Goal: Task Accomplishment & Management: Manage account settings

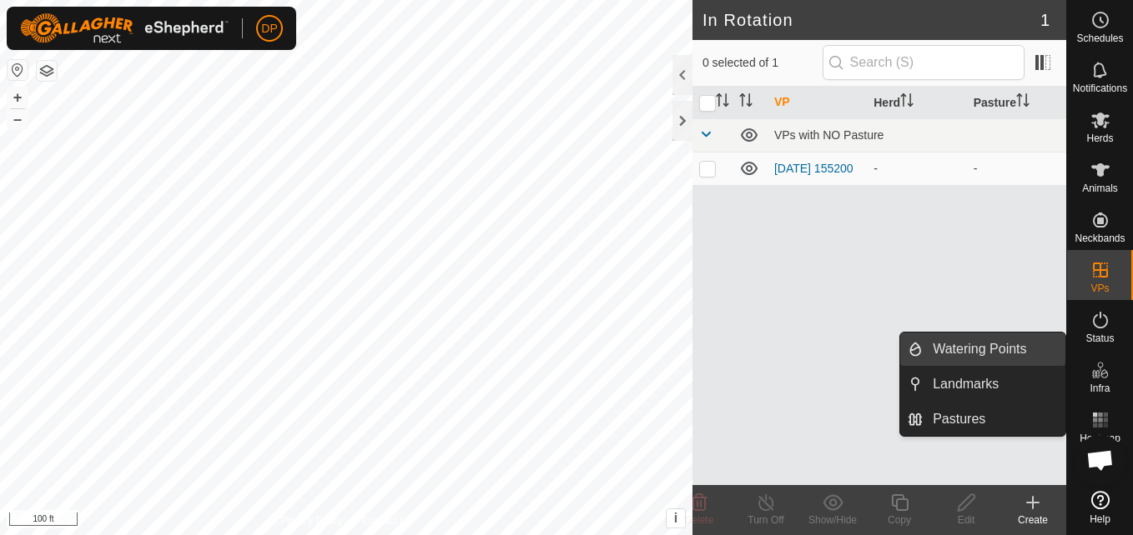
click at [1027, 352] on link "Watering Points" at bounding box center [993, 349] width 143 height 33
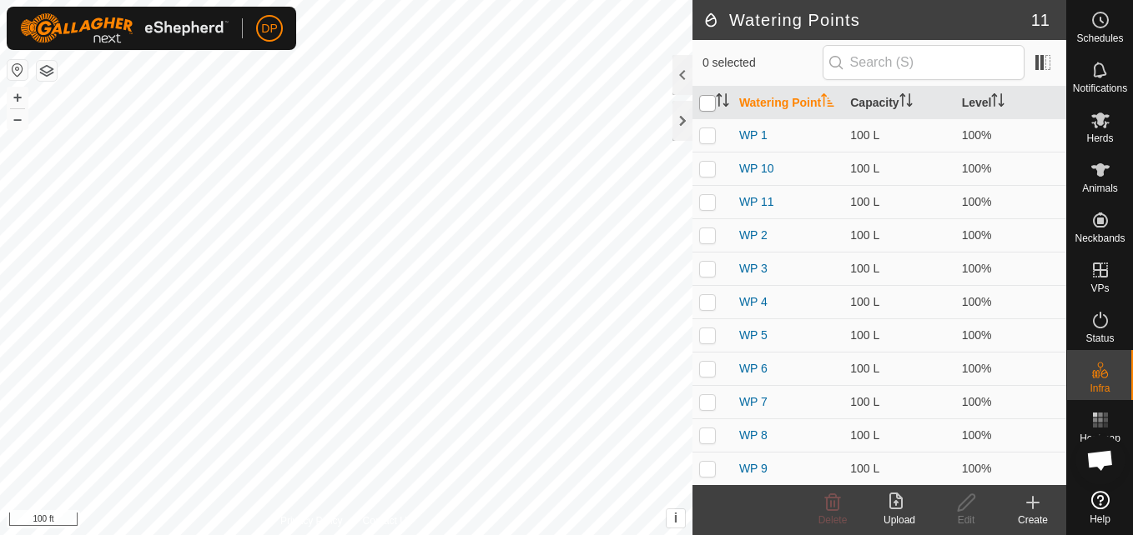
click at [701, 108] on input "checkbox" at bounding box center [707, 103] width 17 height 17
checkbox input "true"
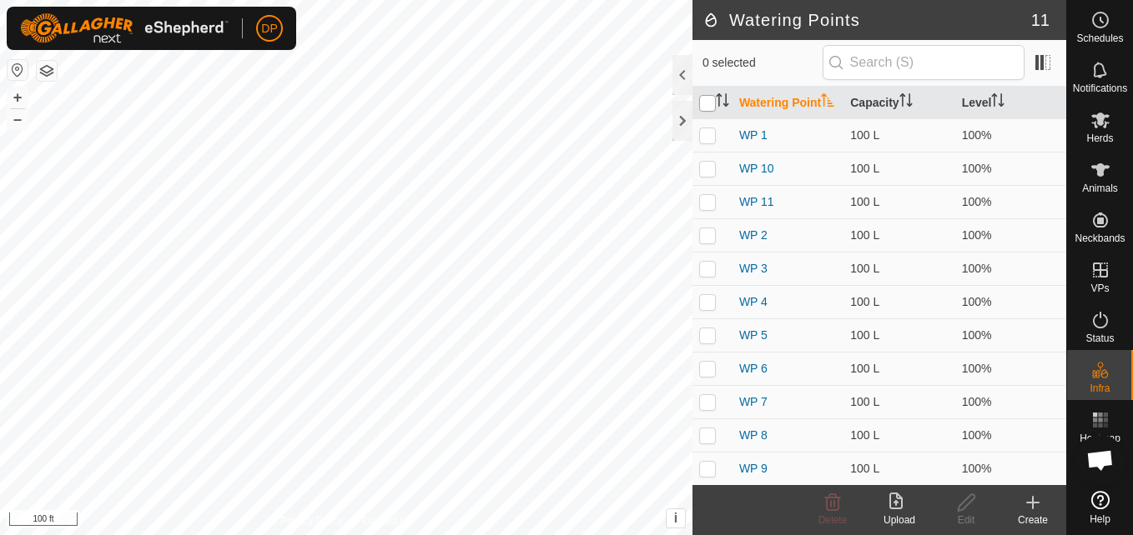
checkbox input "true"
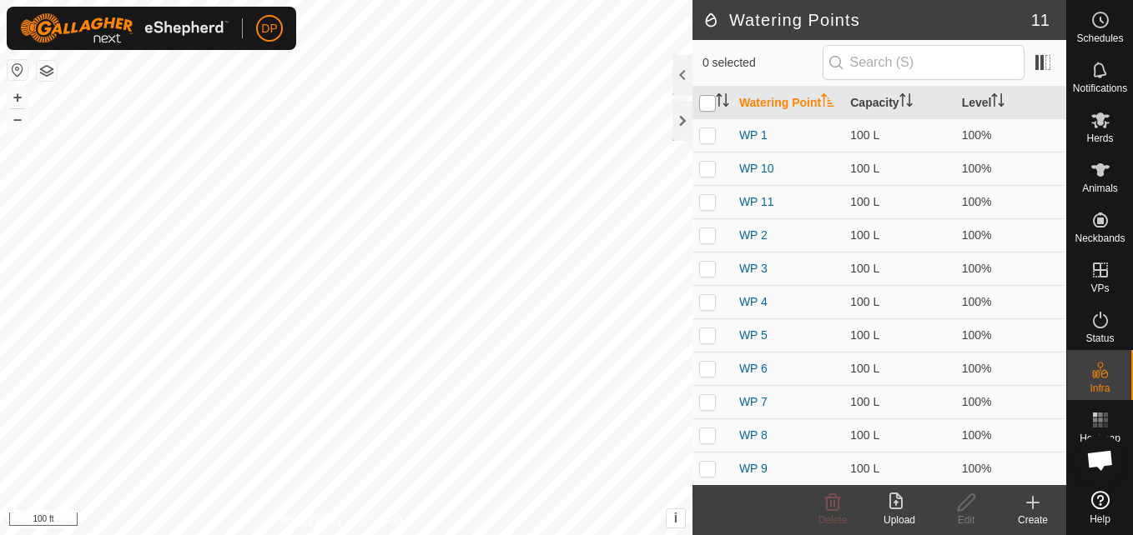
checkbox input "true"
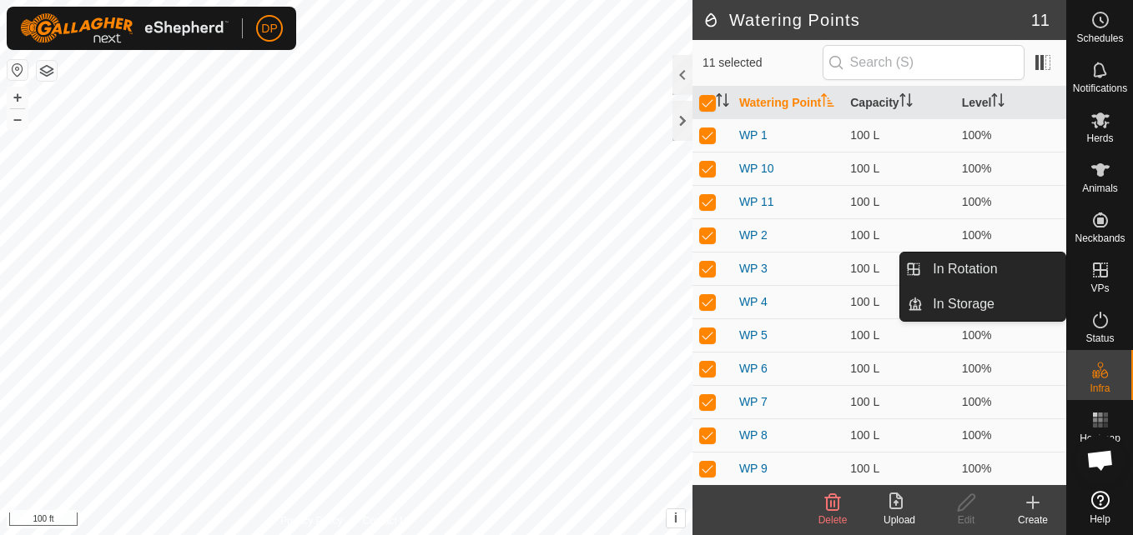
click at [1022, 267] on link "In Rotation" at bounding box center [993, 269] width 143 height 33
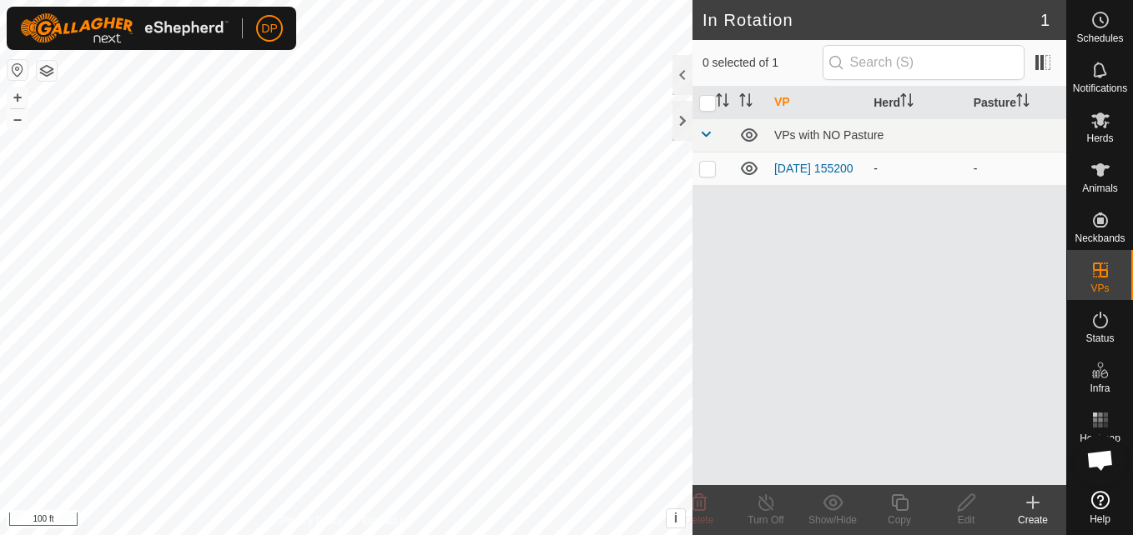
click at [705, 172] on p-checkbox at bounding box center [707, 168] width 17 height 13
checkbox input "true"
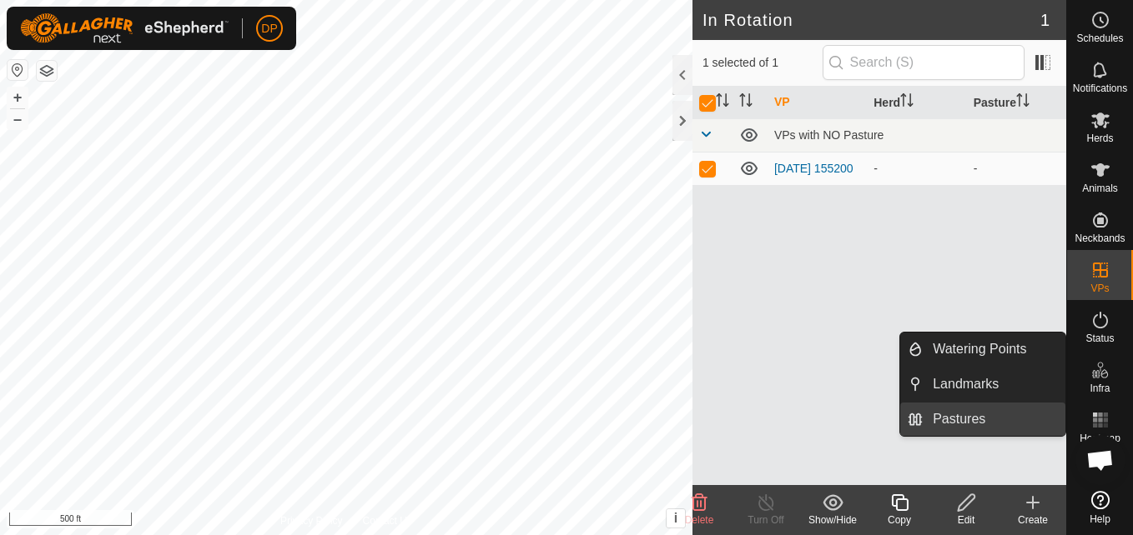
drag, startPoint x: 1052, startPoint y: 409, endPoint x: 1029, endPoint y: 414, distance: 23.1
click at [1029, 414] on link "Pastures" at bounding box center [993, 419] width 143 height 33
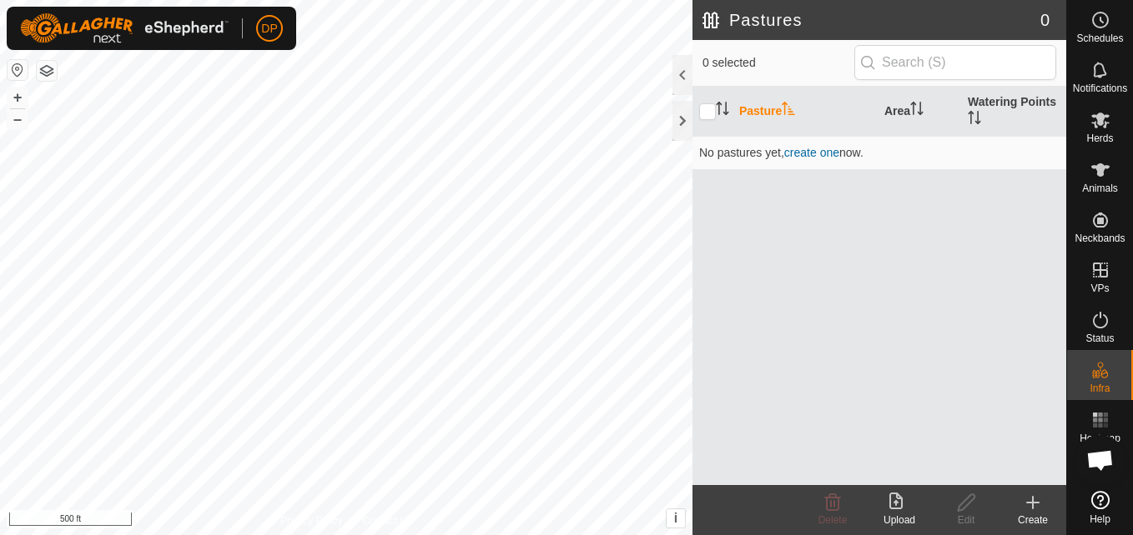
click at [1032, 505] on icon at bounding box center [1032, 503] width 0 height 12
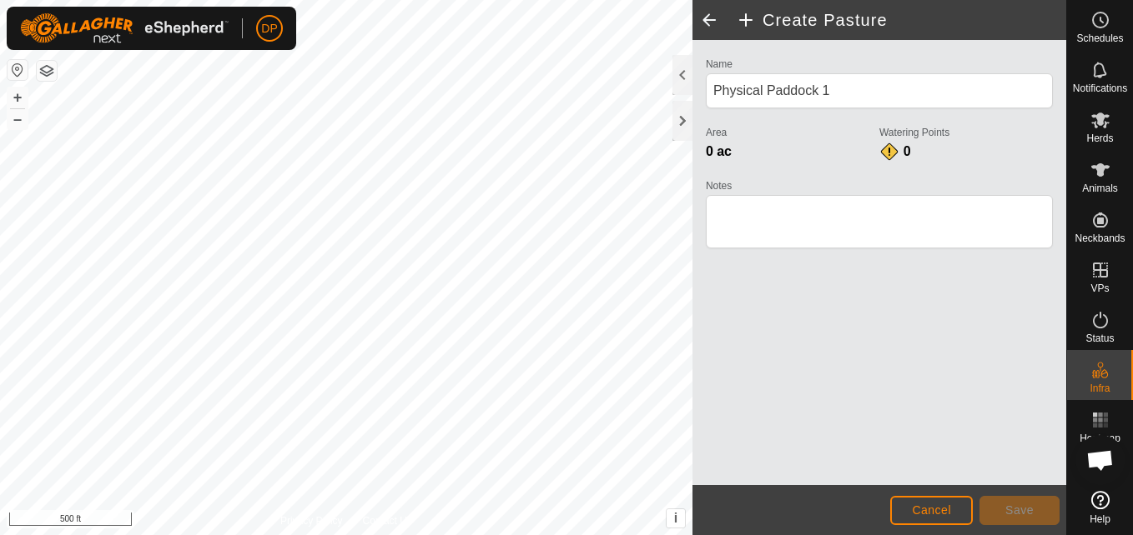
click at [986, 434] on div "Name Physical Paddock 1 Area 0 ac Watering Points 0 Notes" at bounding box center [879, 262] width 374 height 445
click at [745, 149] on div "0 ac" at bounding box center [792, 152] width 173 height 20
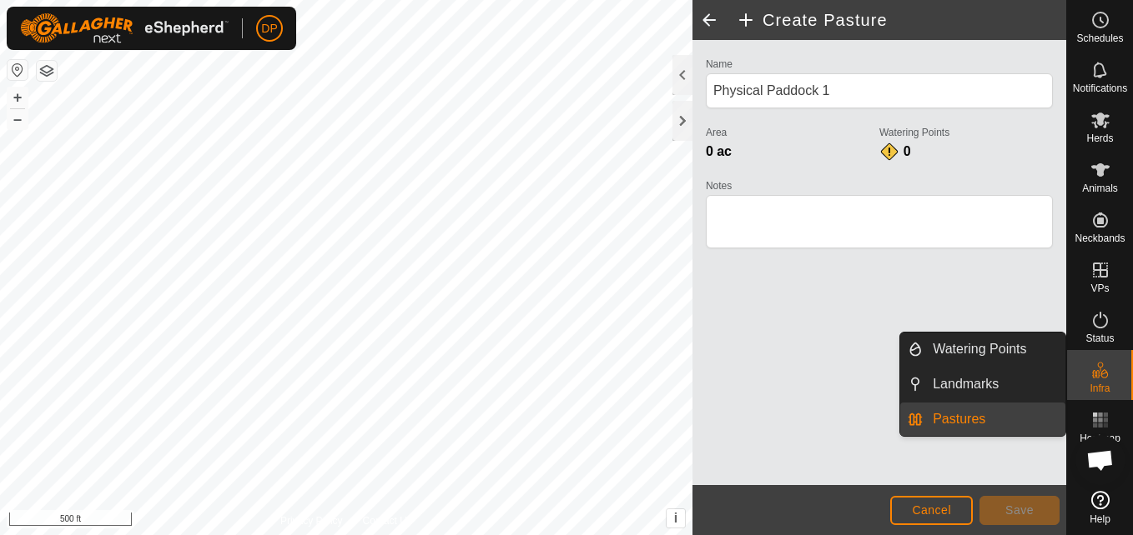
click at [1023, 412] on link "Pastures" at bounding box center [993, 419] width 143 height 33
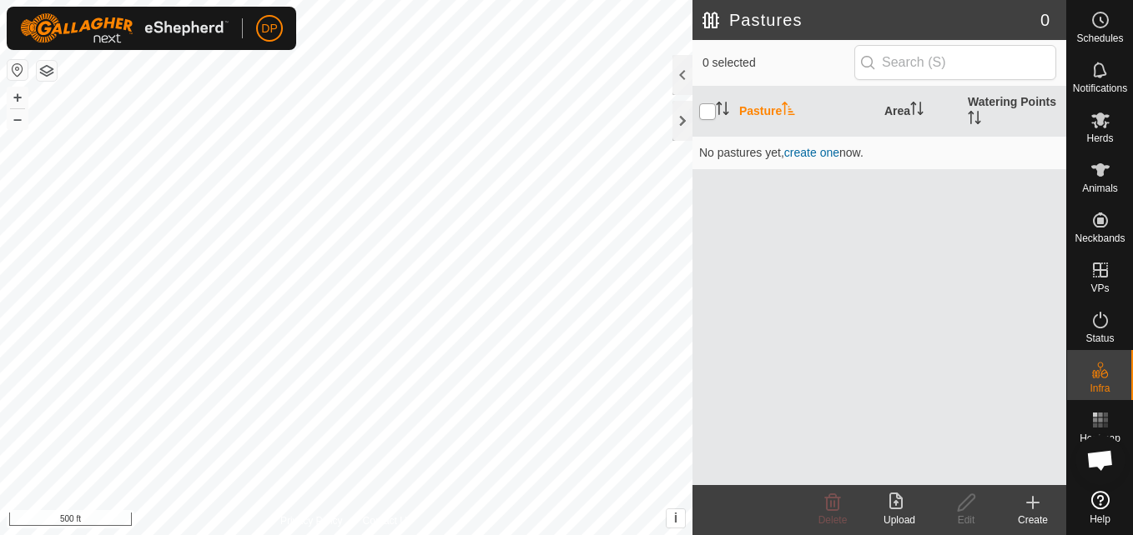
click at [702, 108] on input "checkbox" at bounding box center [707, 111] width 17 height 17
click at [967, 114] on icon "Activate to sort" at bounding box center [973, 117] width 13 height 13
click at [706, 105] on input "checkbox" at bounding box center [707, 111] width 17 height 17
click at [908, 108] on th "Area" at bounding box center [918, 112] width 83 height 50
click at [702, 111] on input "checkbox" at bounding box center [707, 111] width 17 height 17
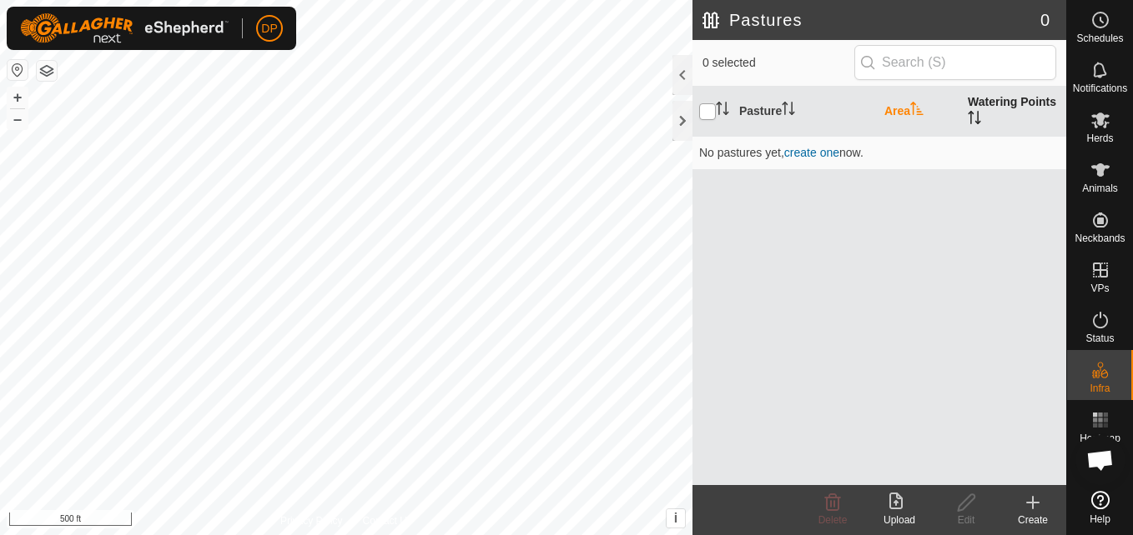
checkbox input "true"
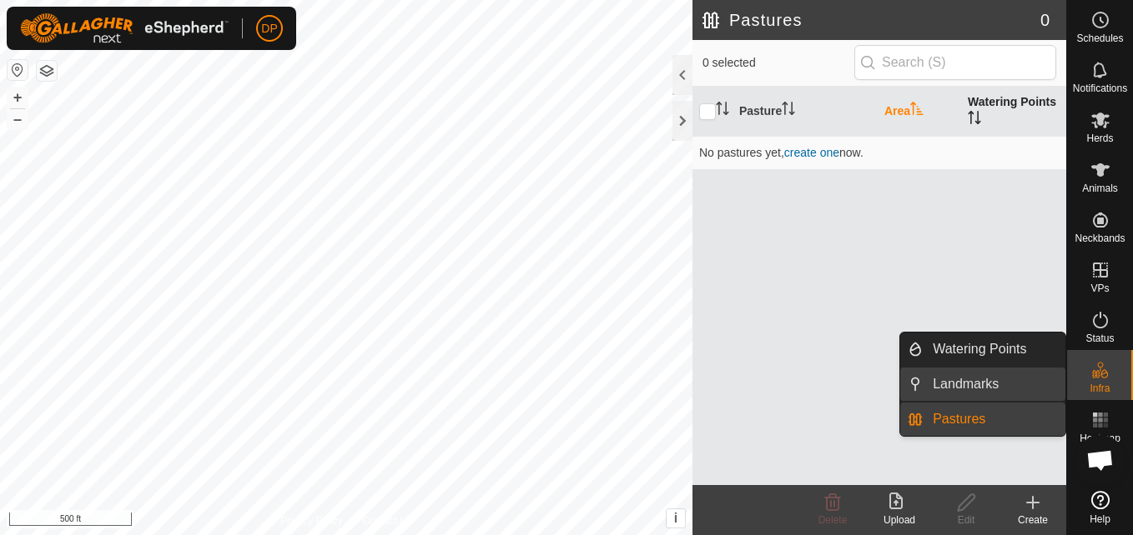
drag, startPoint x: 1064, startPoint y: 379, endPoint x: 1043, endPoint y: 379, distance: 20.8
click at [1043, 379] on link "Landmarks" at bounding box center [993, 384] width 143 height 33
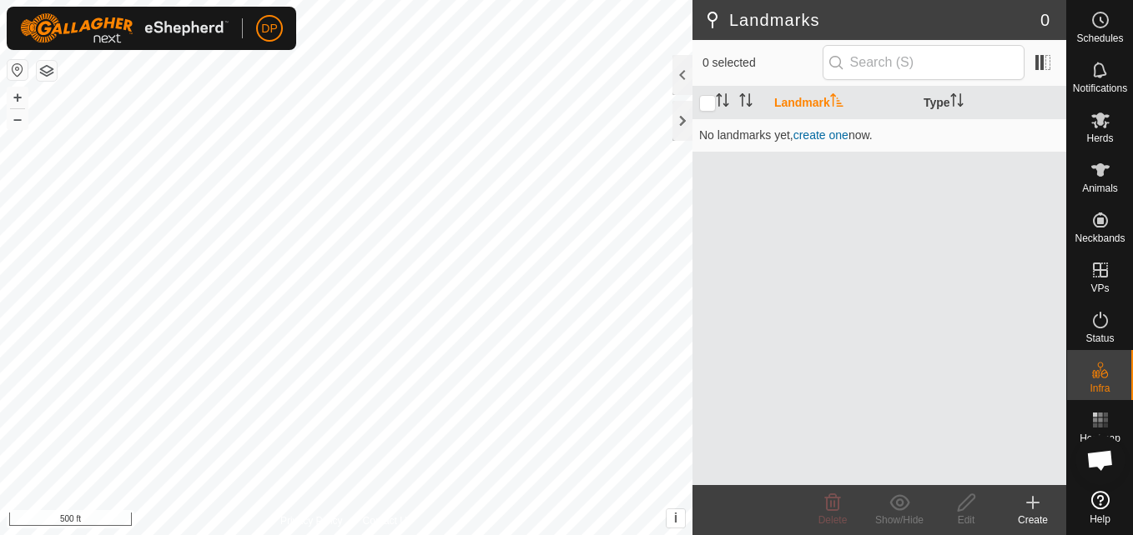
click at [871, 291] on div "Landmark Type No landmarks yet , create one now." at bounding box center [879, 286] width 374 height 399
click at [681, 67] on div at bounding box center [682, 75] width 20 height 40
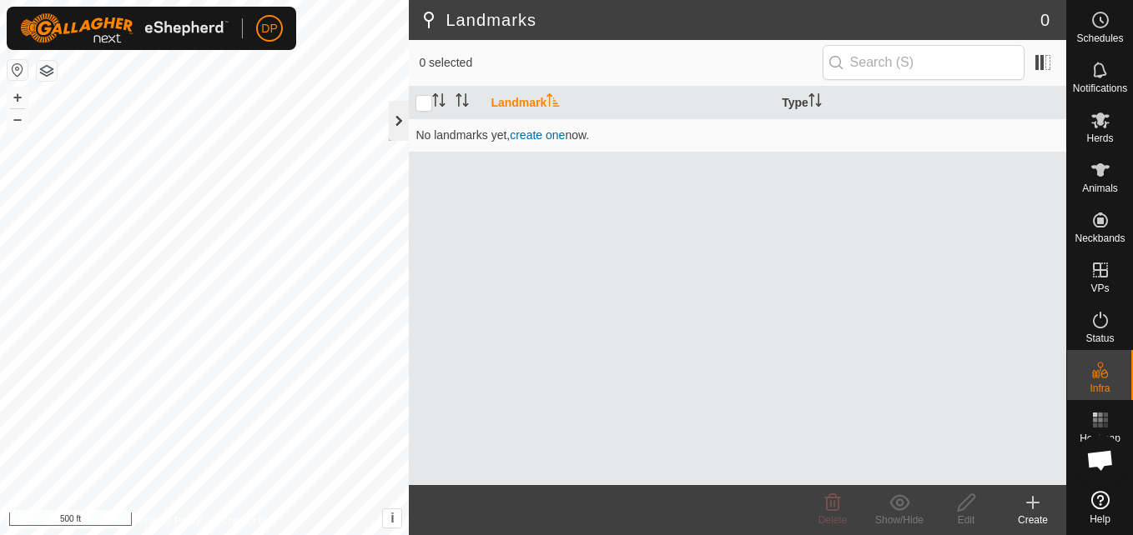
click at [394, 117] on div at bounding box center [399, 121] width 20 height 40
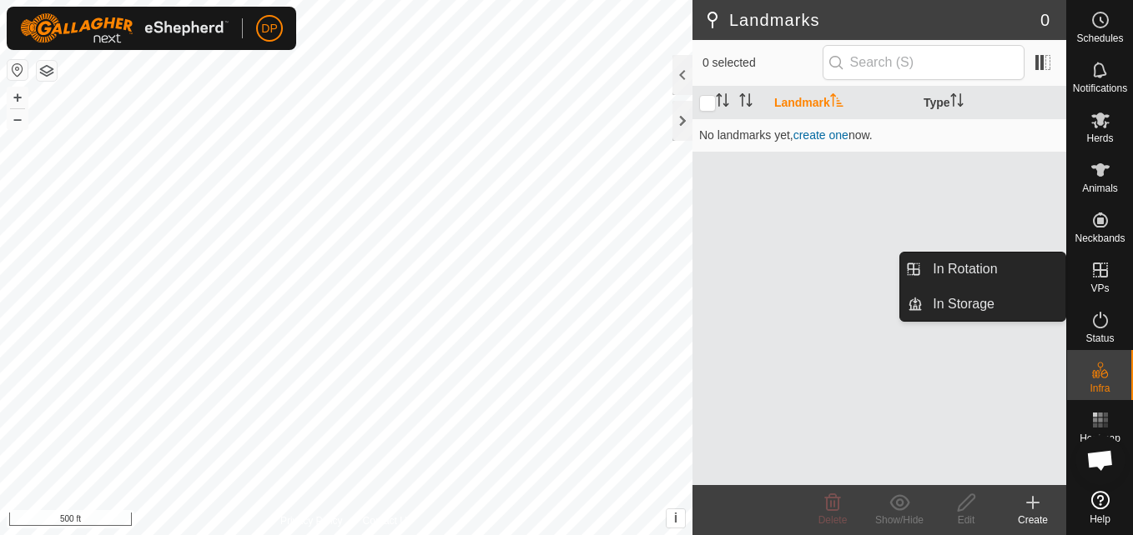
click at [1102, 260] on icon at bounding box center [1100, 270] width 20 height 20
click at [982, 266] on link "In Rotation" at bounding box center [993, 269] width 143 height 33
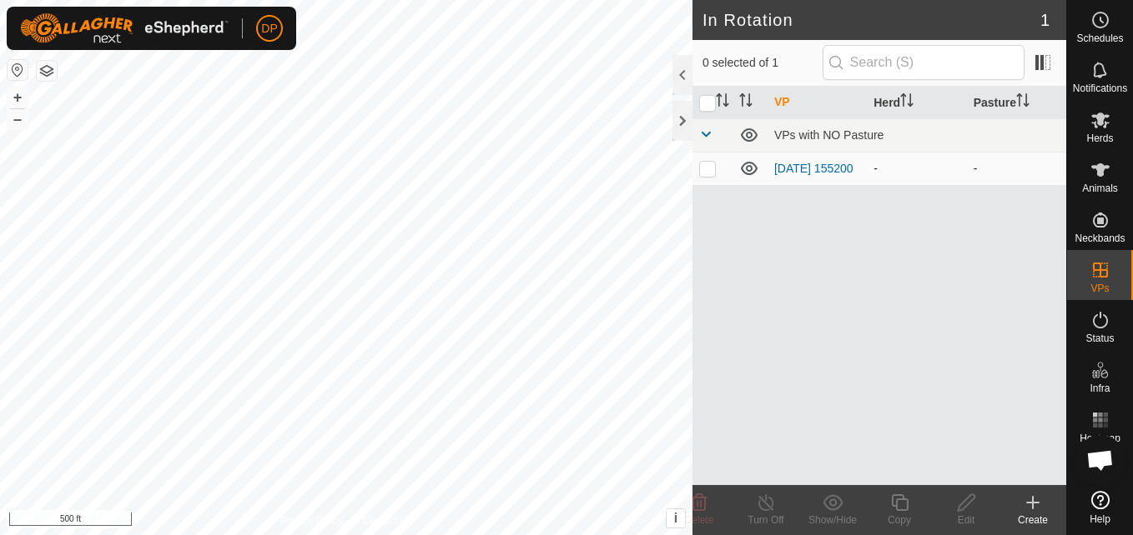
click at [706, 164] on p-checkbox at bounding box center [707, 168] width 17 height 13
checkbox input "true"
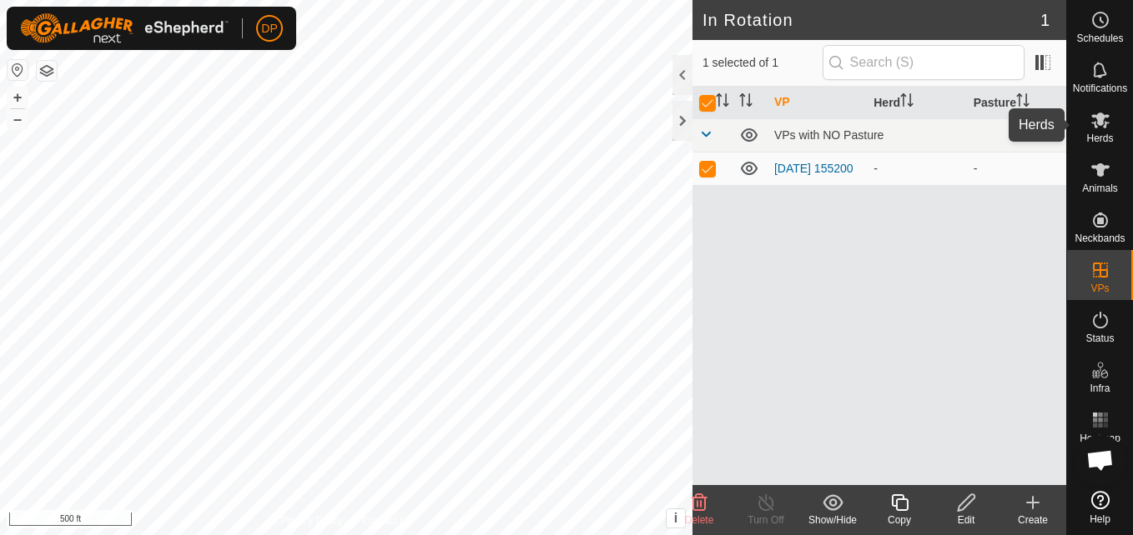
click at [1099, 123] on icon at bounding box center [1100, 121] width 18 height 16
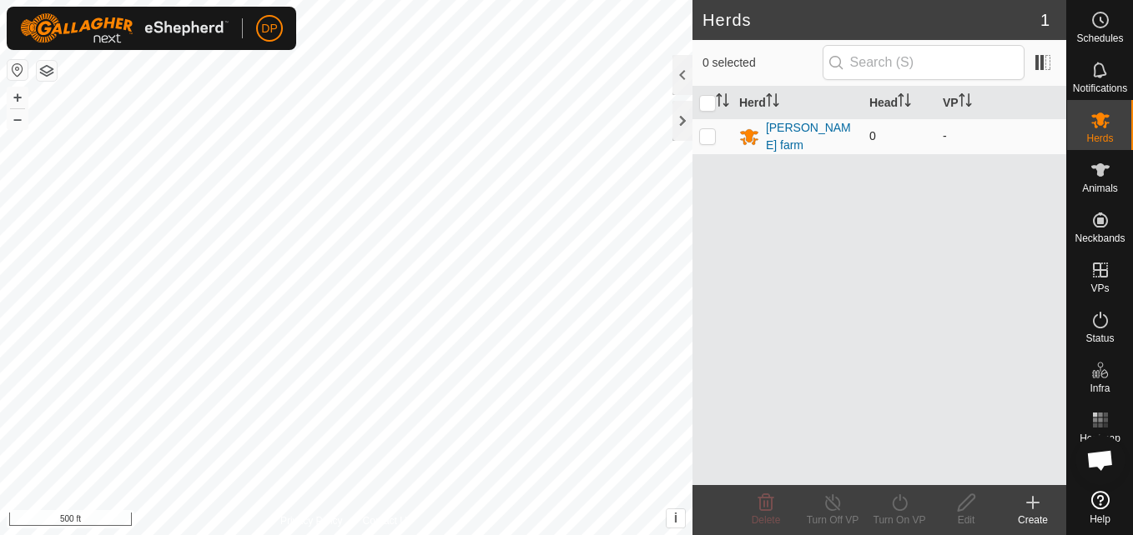
click at [710, 131] on p-checkbox at bounding box center [707, 135] width 17 height 13
checkbox input "true"
click at [1086, 118] on es-mob-svg-icon at bounding box center [1100, 120] width 30 height 27
click at [869, 129] on span "0" at bounding box center [872, 135] width 7 height 13
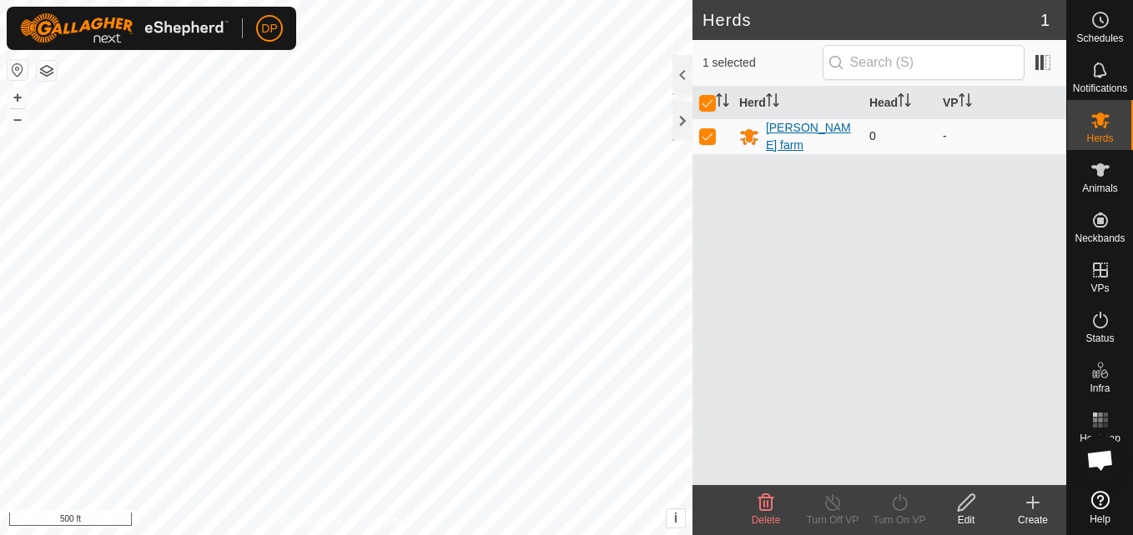
click at [773, 133] on div "[PERSON_NAME] farm" at bounding box center [811, 136] width 90 height 35
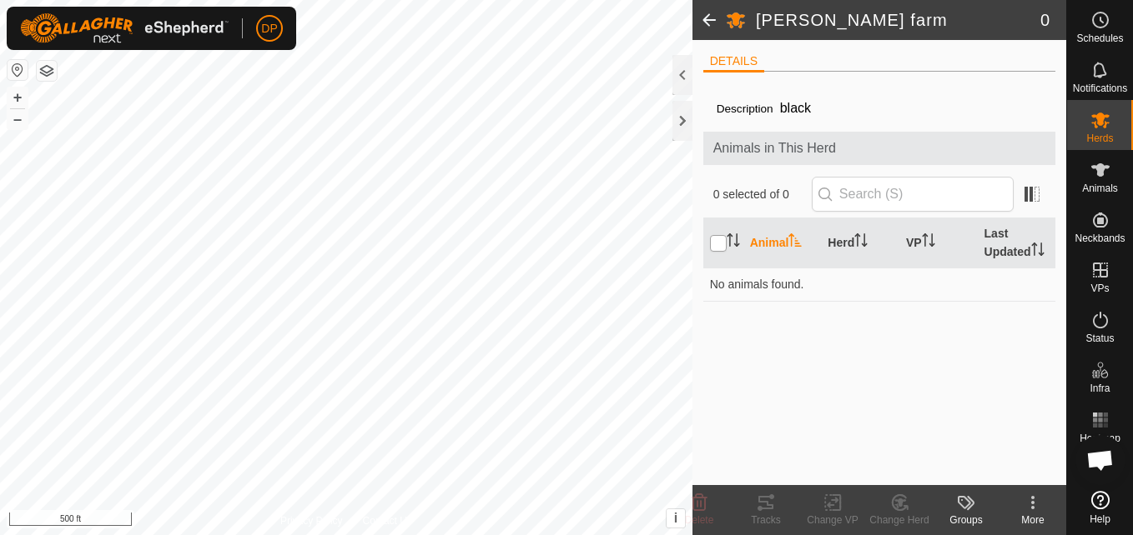
click at [721, 243] on input "checkbox" at bounding box center [718, 243] width 17 height 17
click at [727, 234] on icon "Activate to sort" at bounding box center [732, 240] width 13 height 13
click at [771, 241] on th "Animal" at bounding box center [782, 243] width 78 height 50
click at [791, 233] on th "Animal" at bounding box center [782, 243] width 78 height 50
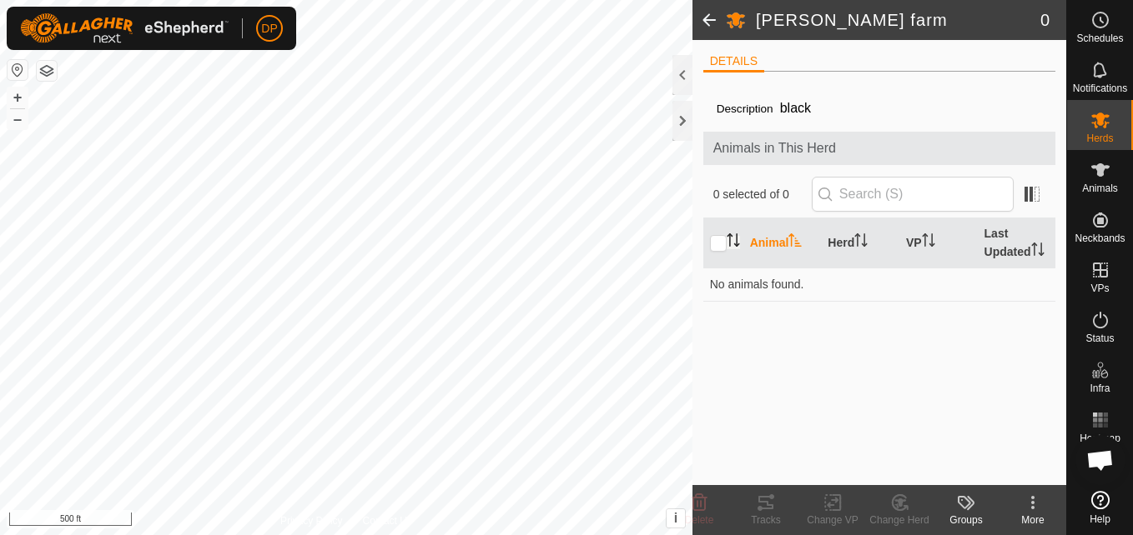
click at [791, 233] on th "Animal" at bounding box center [782, 243] width 78 height 50
click at [793, 234] on icon "Activate to sort" at bounding box center [794, 240] width 13 height 13
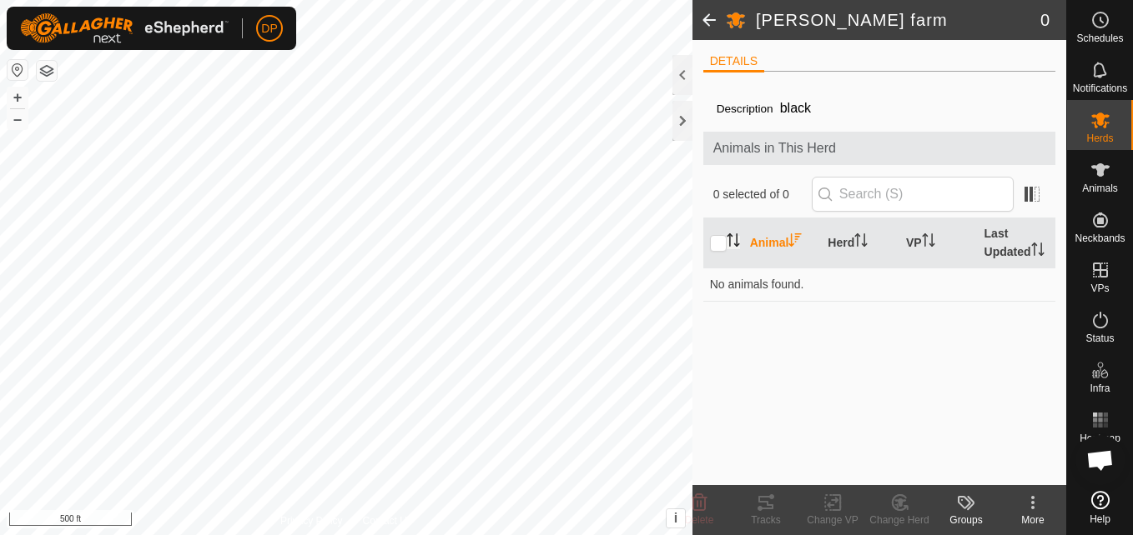
click at [793, 234] on icon "Activate to sort" at bounding box center [794, 240] width 13 height 13
click at [719, 242] on input "checkbox" at bounding box center [718, 243] width 17 height 17
checkbox input "false"
click at [728, 234] on icon "Activate to sort" at bounding box center [732, 240] width 13 height 13
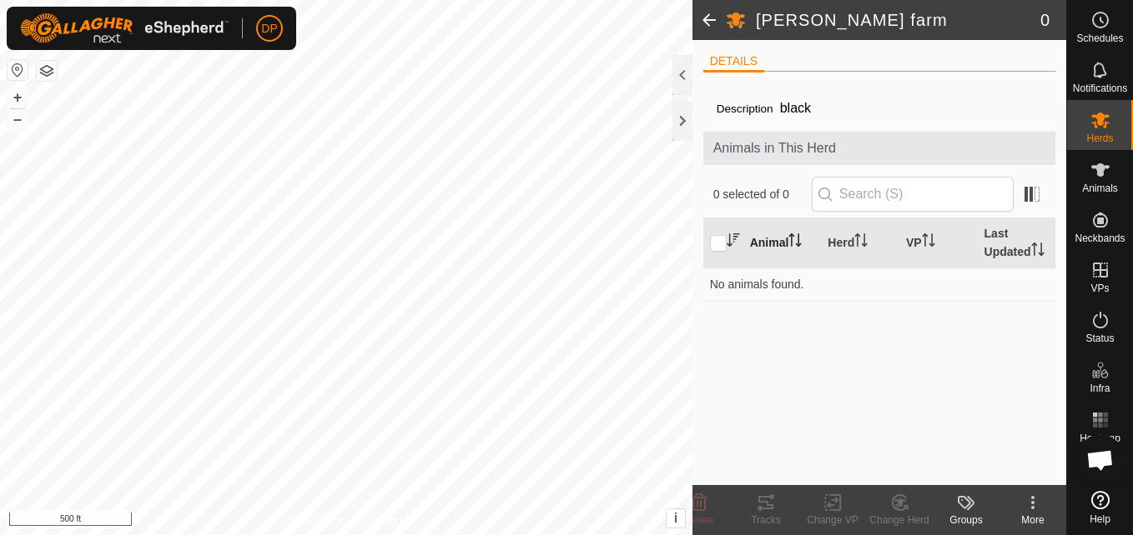
click at [728, 234] on icon "Activate to sort" at bounding box center [732, 240] width 13 height 13
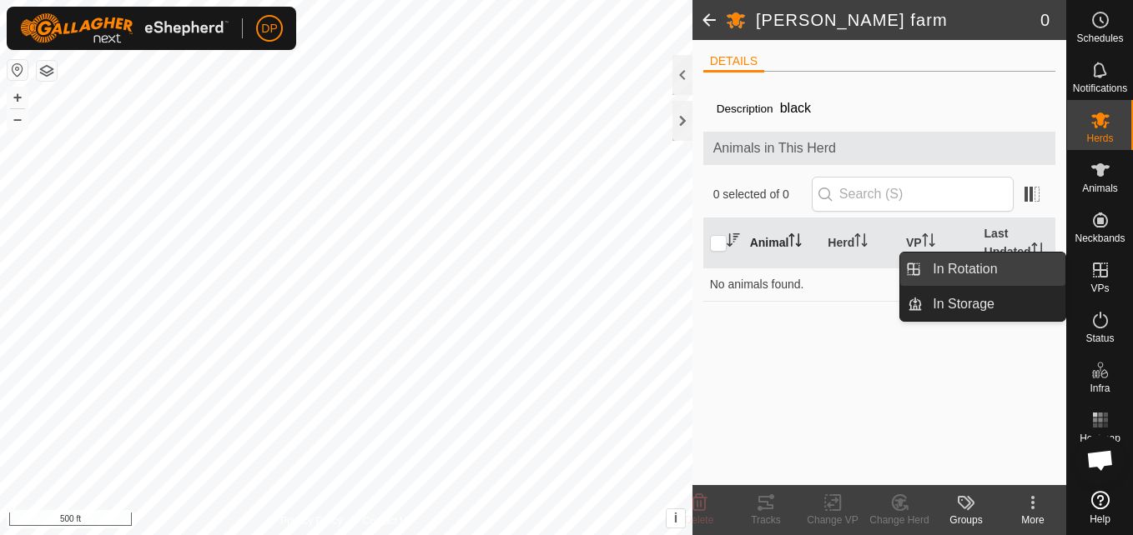
click at [1037, 258] on link "In Rotation" at bounding box center [993, 269] width 143 height 33
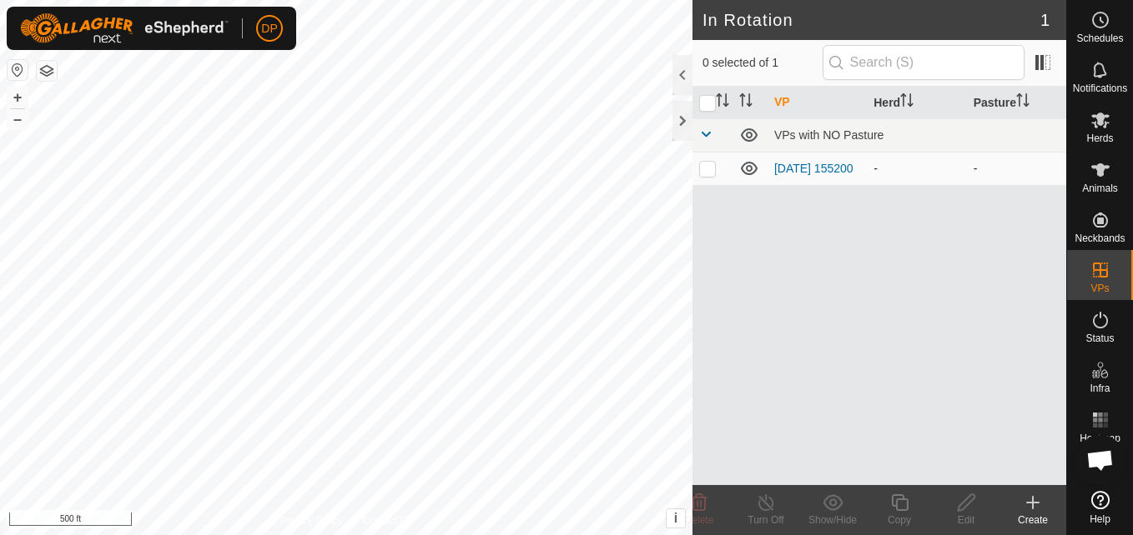
click at [701, 162] on td at bounding box center [712, 168] width 40 height 33
checkbox input "true"
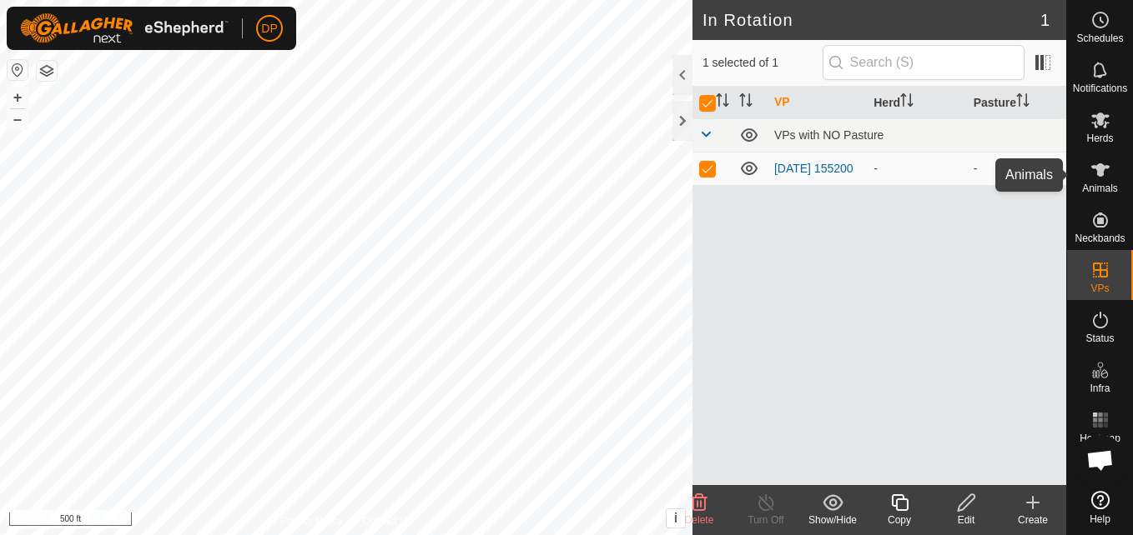
click at [1098, 168] on icon at bounding box center [1100, 169] width 18 height 13
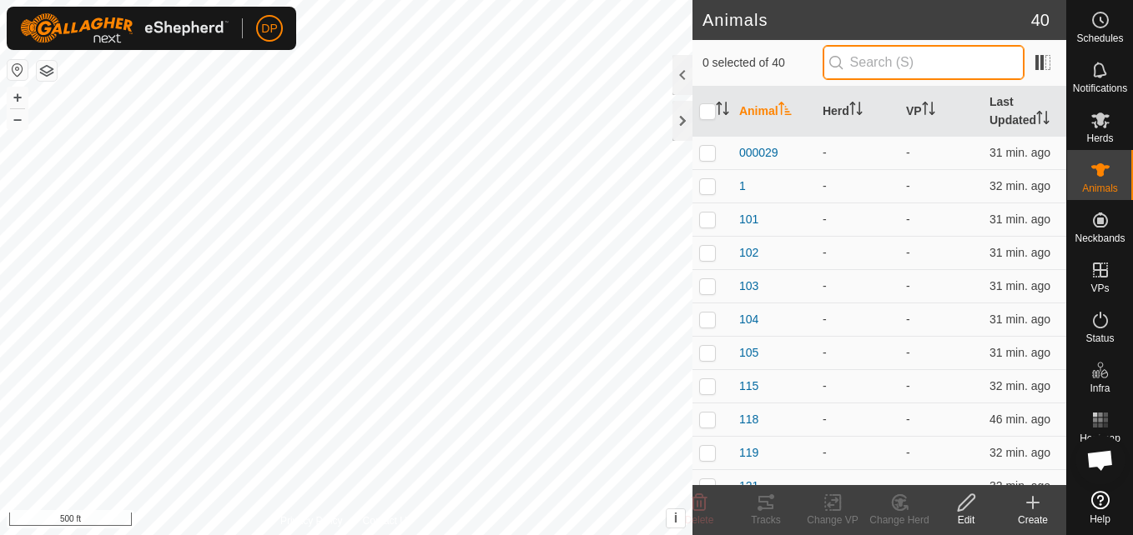
click at [972, 58] on input "text" at bounding box center [923, 62] width 202 height 35
click at [915, 60] on input "text" at bounding box center [923, 62] width 202 height 35
click at [776, 62] on span "0 selected of 40" at bounding box center [762, 63] width 120 height 18
click at [707, 107] on input "checkbox" at bounding box center [707, 111] width 17 height 17
checkbox input "true"
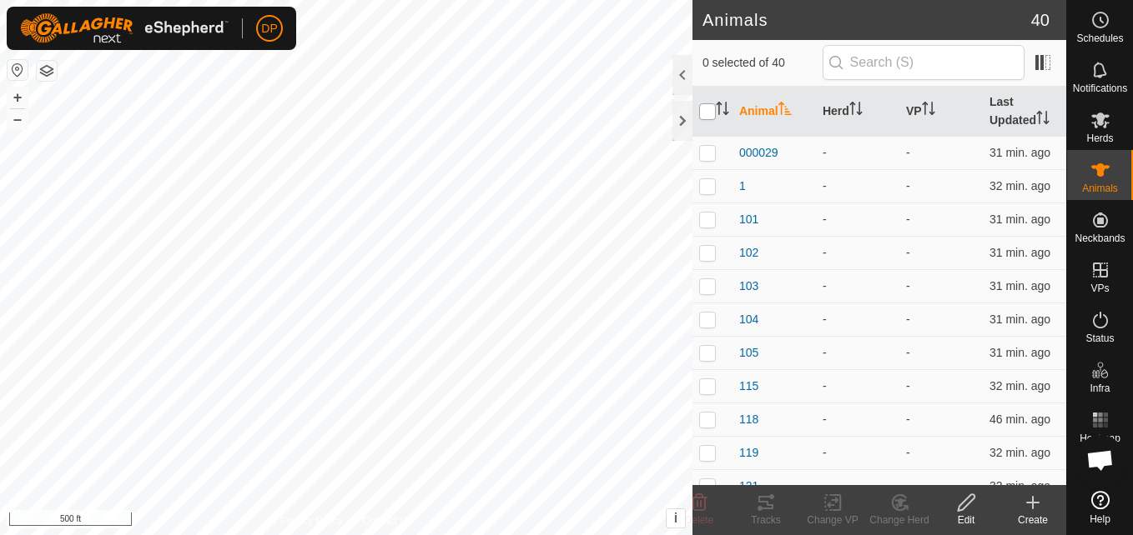
checkbox input "true"
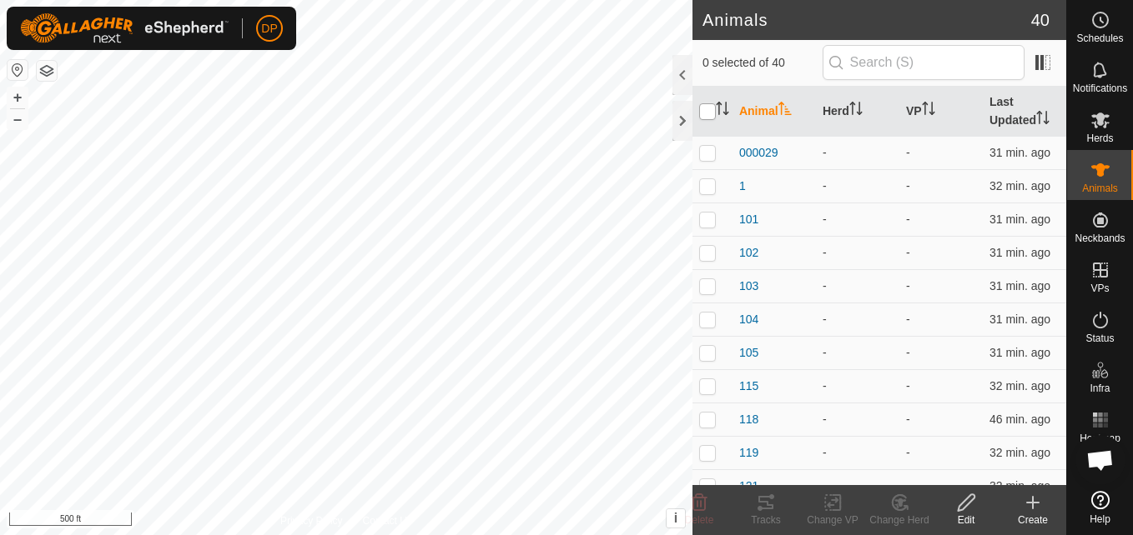
checkbox input "true"
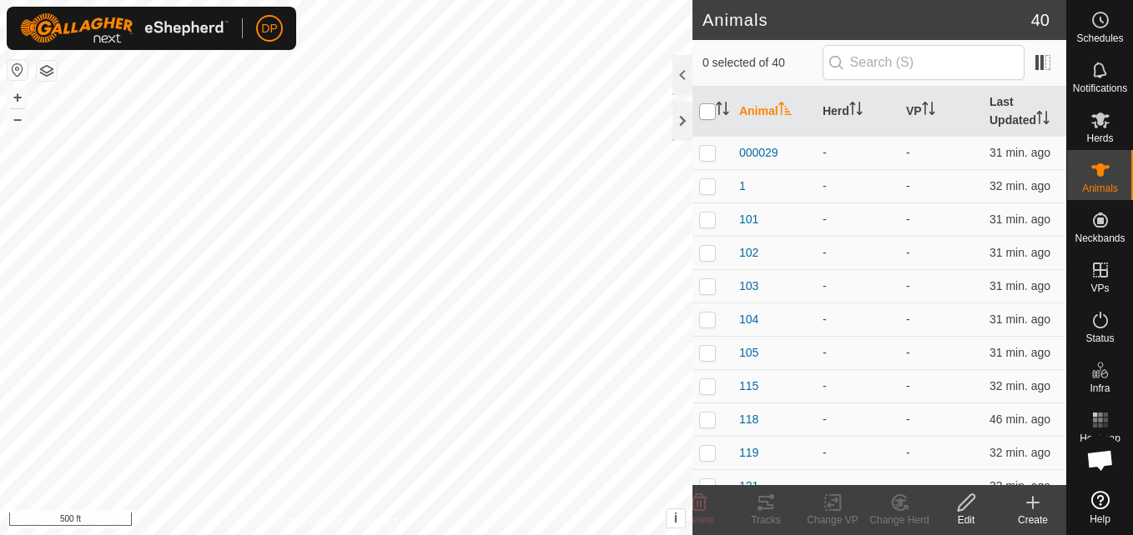
checkbox input "true"
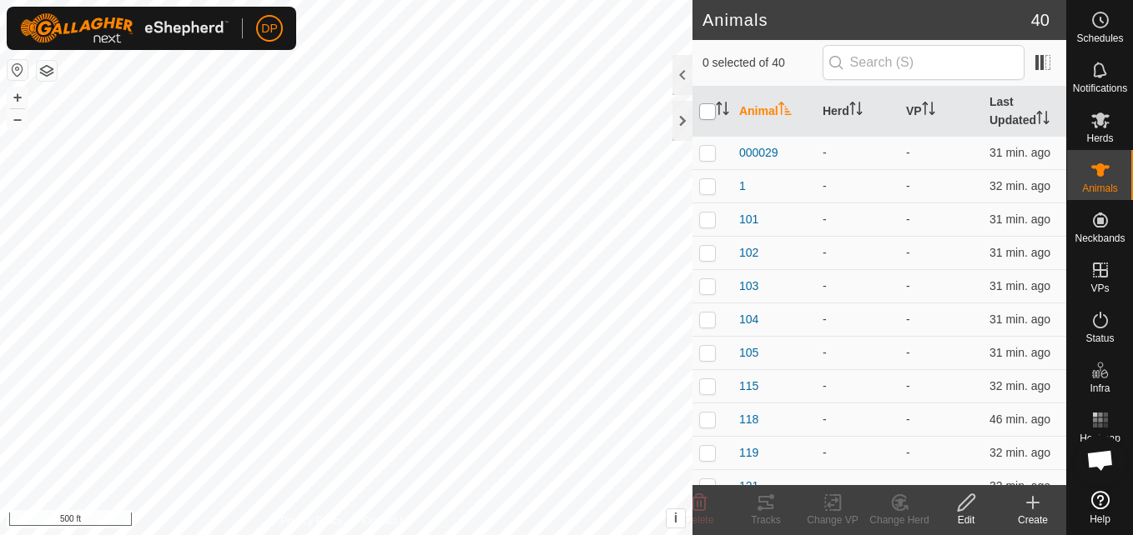
checkbox input "true"
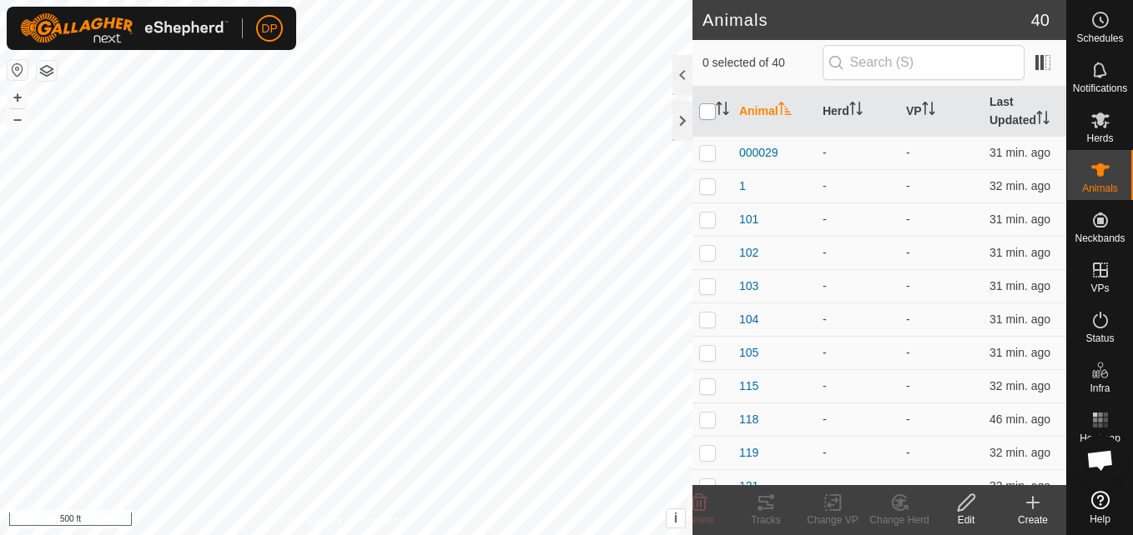
checkbox input "true"
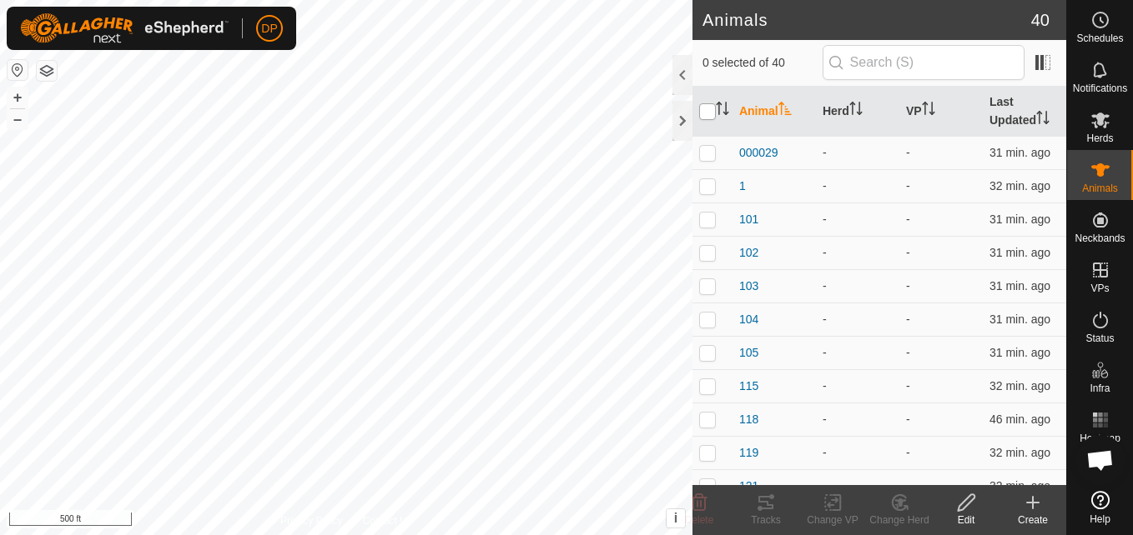
checkbox input "true"
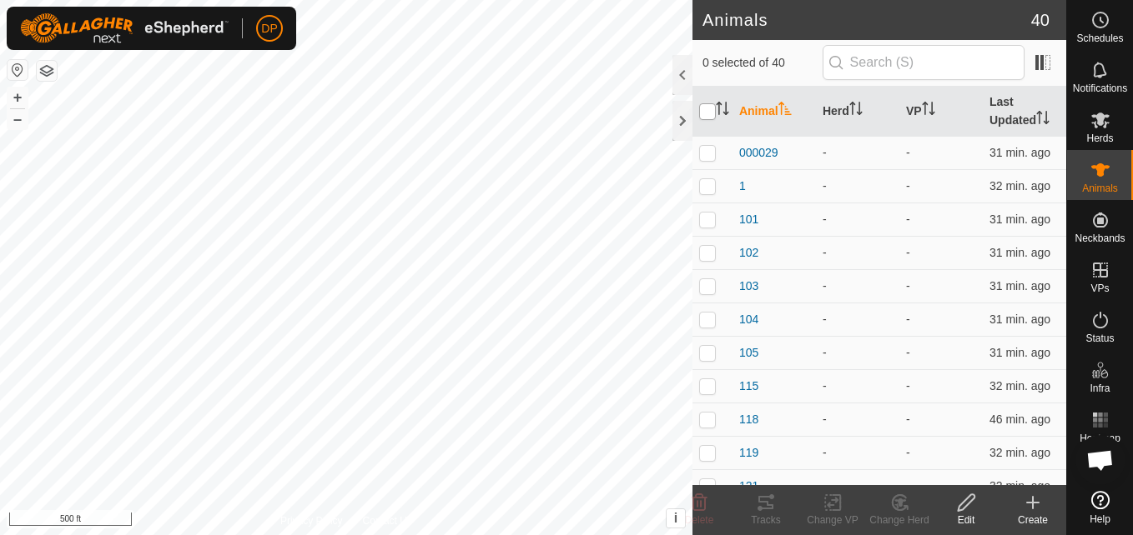
checkbox input "true"
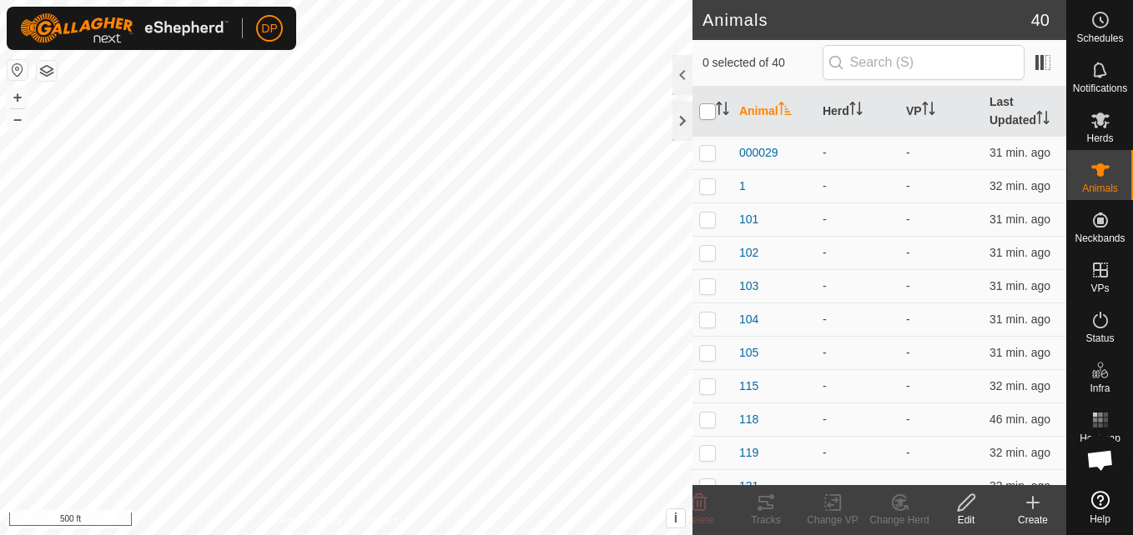
checkbox input "true"
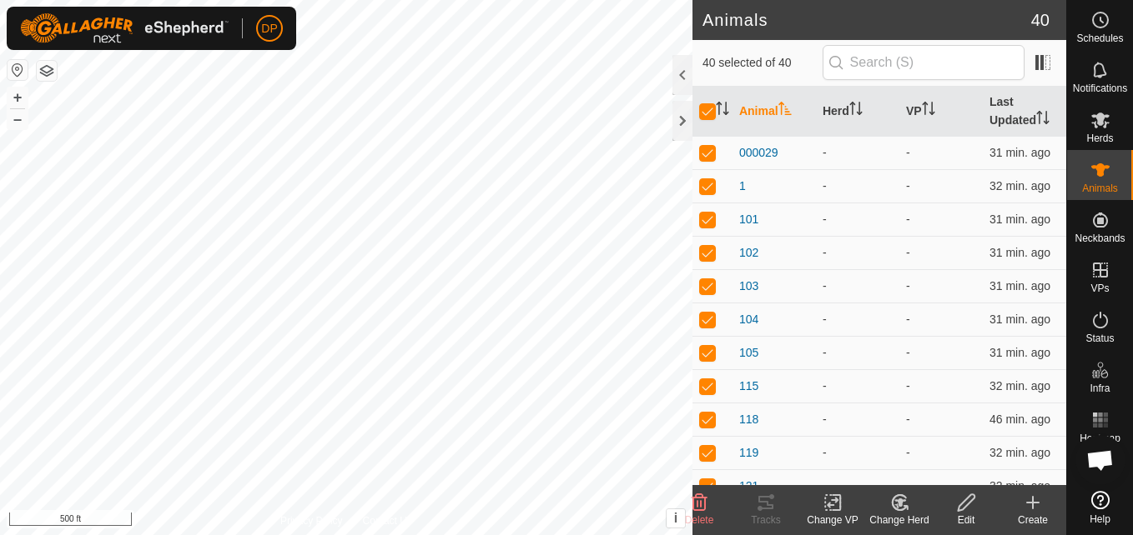
click at [1027, 499] on icon at bounding box center [1032, 503] width 20 height 20
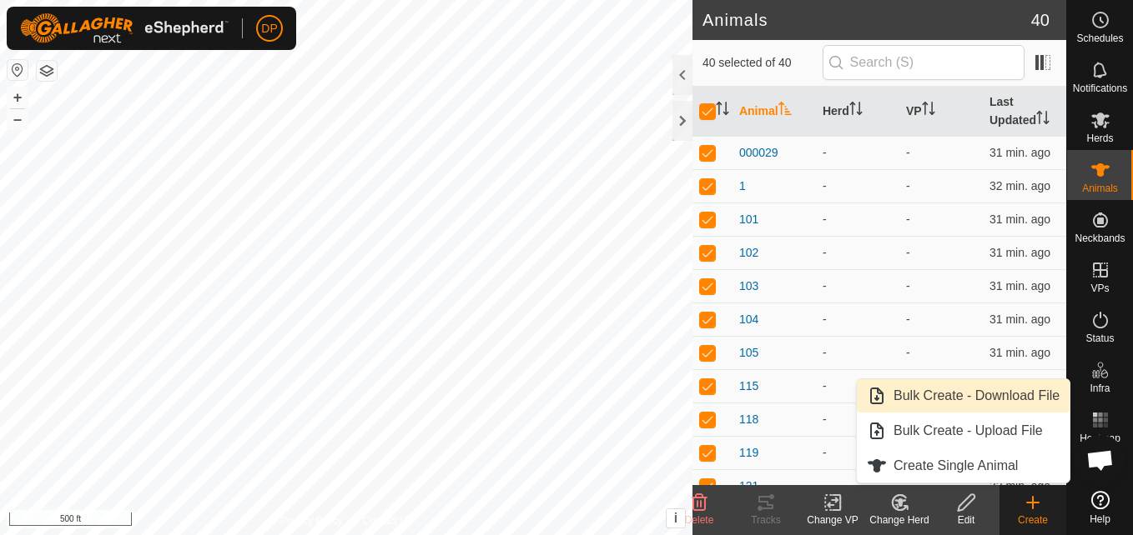
click at [917, 399] on link "Bulk Create - Download File" at bounding box center [962, 395] width 213 height 33
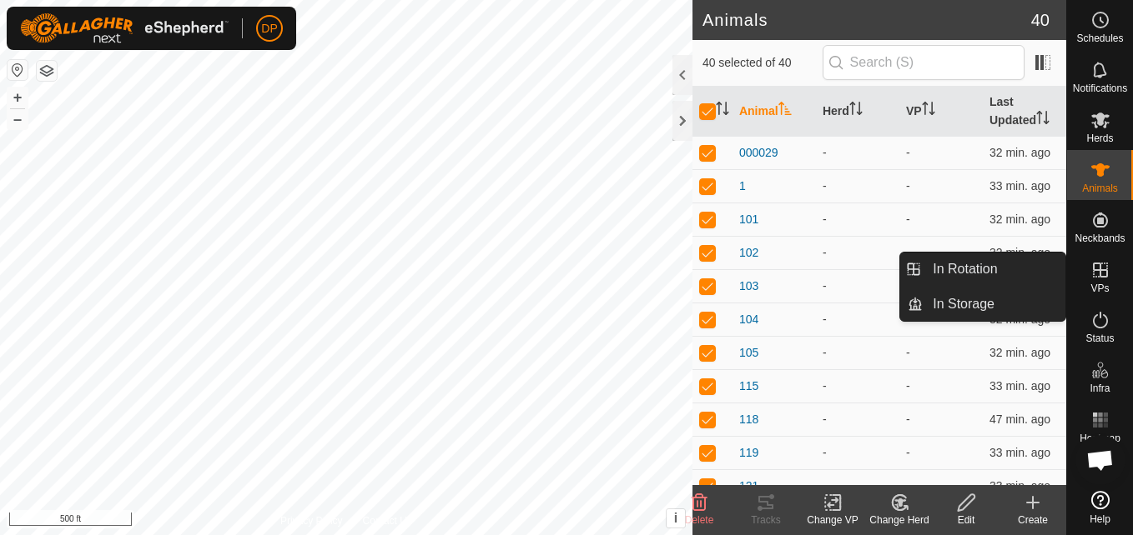
click at [1100, 269] on icon at bounding box center [1099, 270] width 15 height 15
click at [1052, 264] on link "In Rotation" at bounding box center [993, 269] width 143 height 33
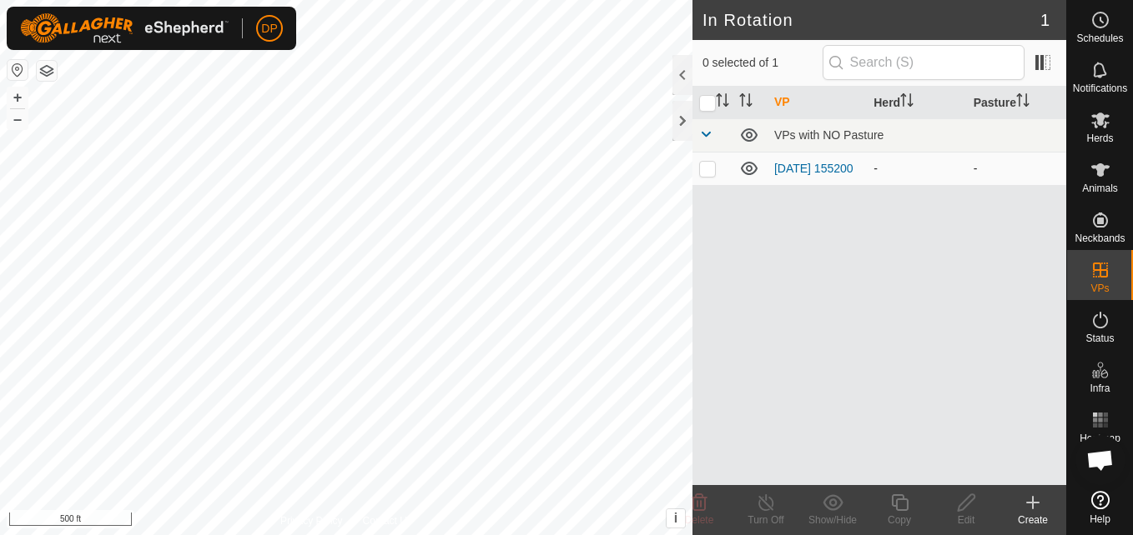
click at [709, 173] on p-checkbox at bounding box center [707, 168] width 17 height 13
checkbox input "true"
click at [800, 175] on link "[DATE] 155200" at bounding box center [813, 168] width 79 height 13
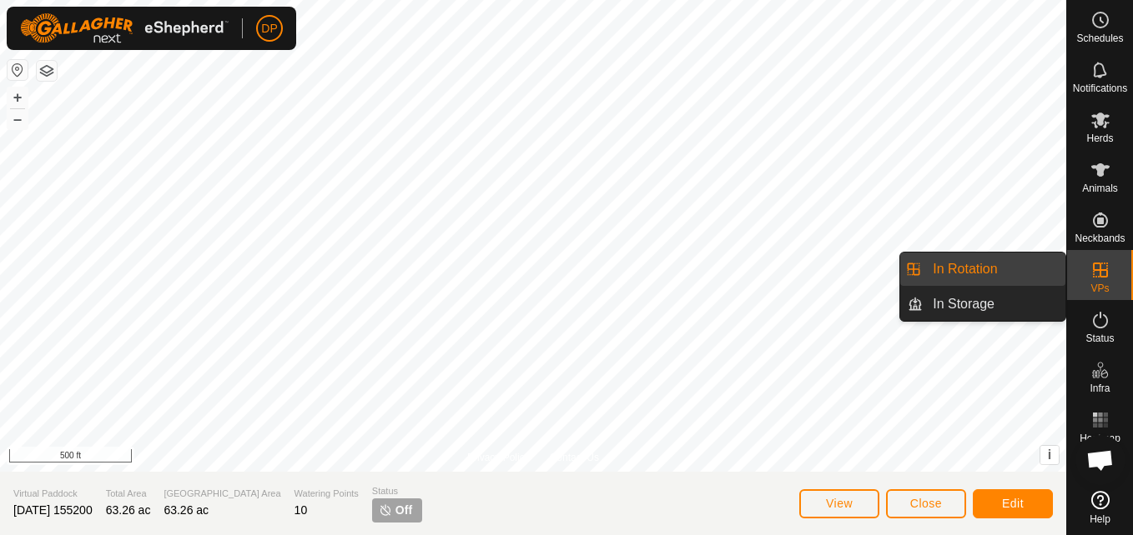
click at [1036, 269] on link "In Rotation" at bounding box center [993, 269] width 143 height 33
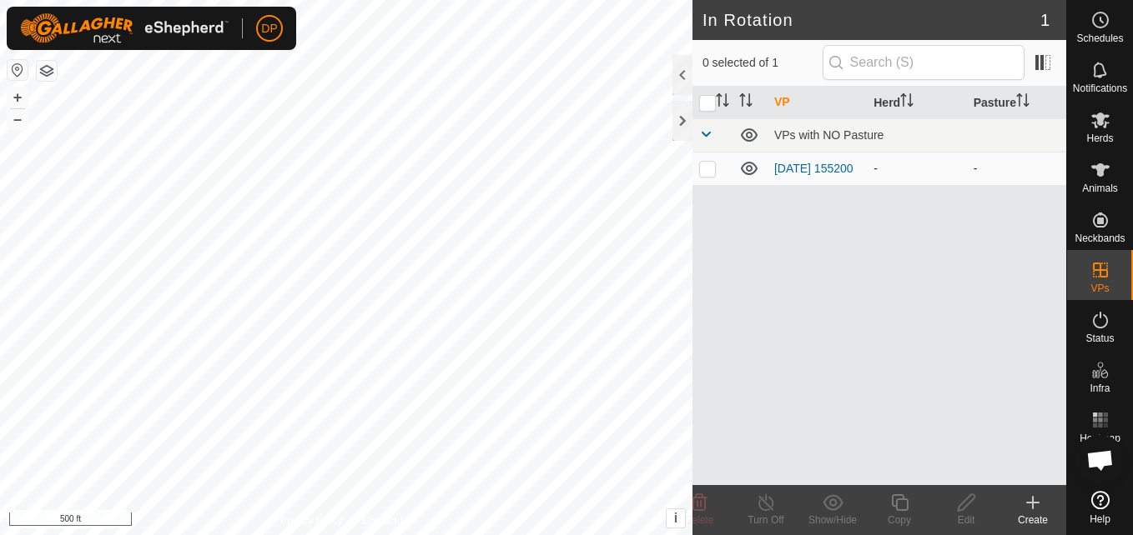
click at [700, 172] on p-checkbox at bounding box center [707, 168] width 17 height 13
checkbox input "true"
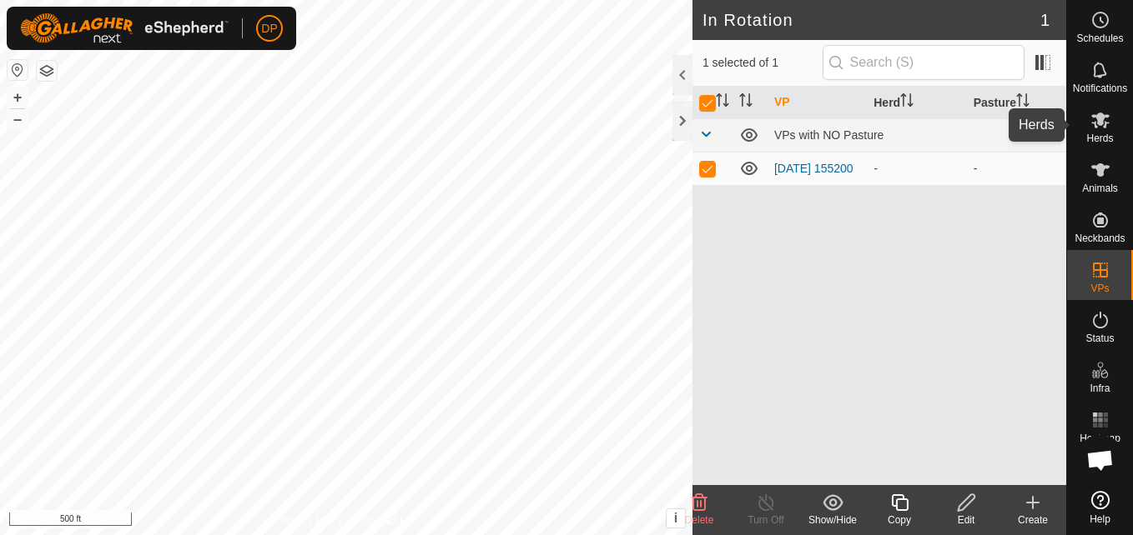
click at [1096, 126] on icon at bounding box center [1100, 121] width 18 height 16
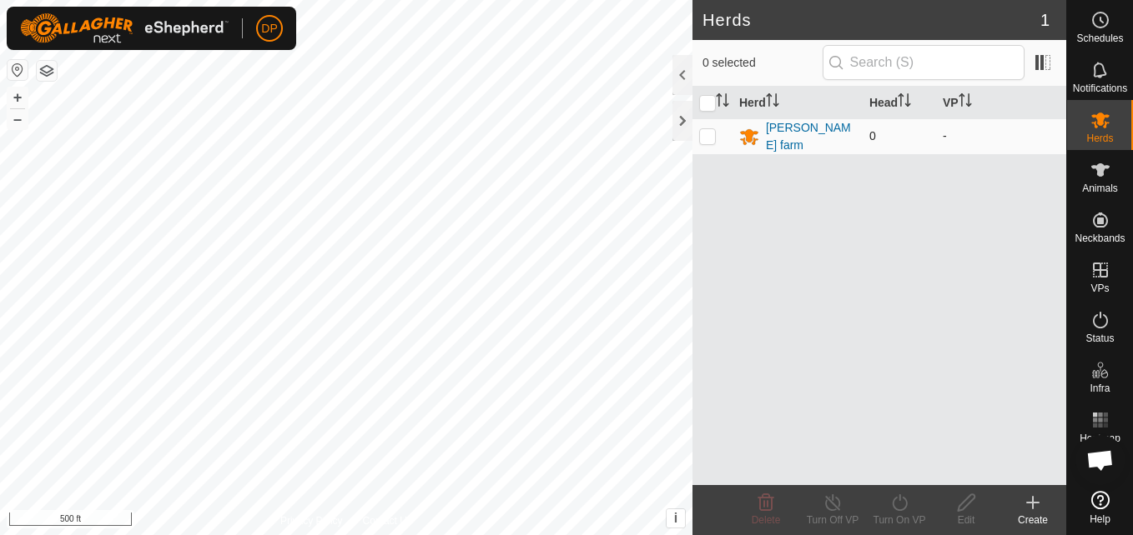
click at [699, 132] on p-tablecheckbox at bounding box center [707, 135] width 17 height 13
checkbox input "true"
click at [960, 507] on icon at bounding box center [966, 503] width 21 height 20
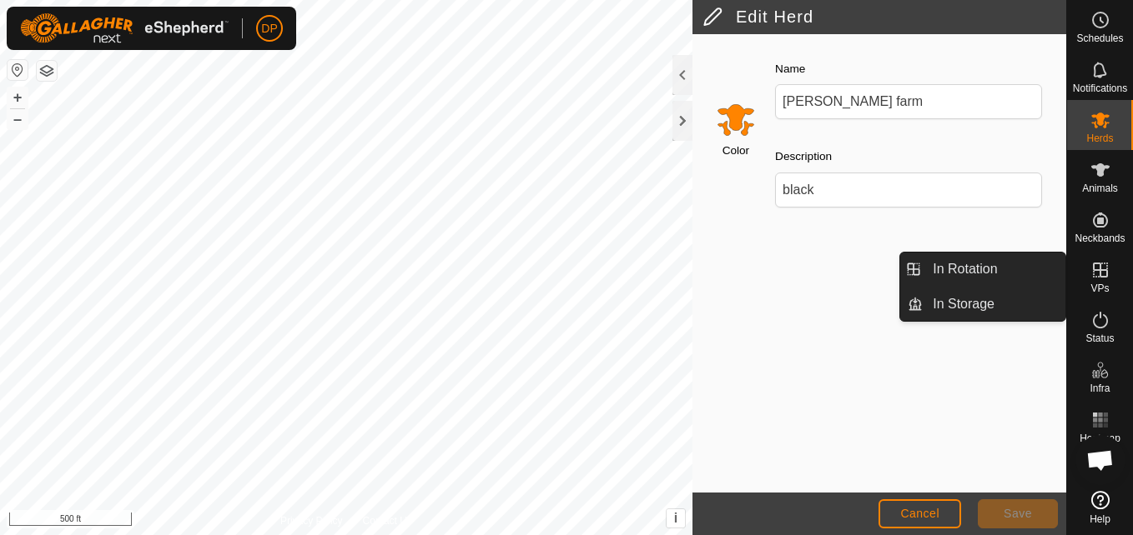
click at [1093, 269] on icon at bounding box center [1099, 270] width 15 height 15
click at [1003, 265] on link "In Rotation" at bounding box center [993, 269] width 143 height 33
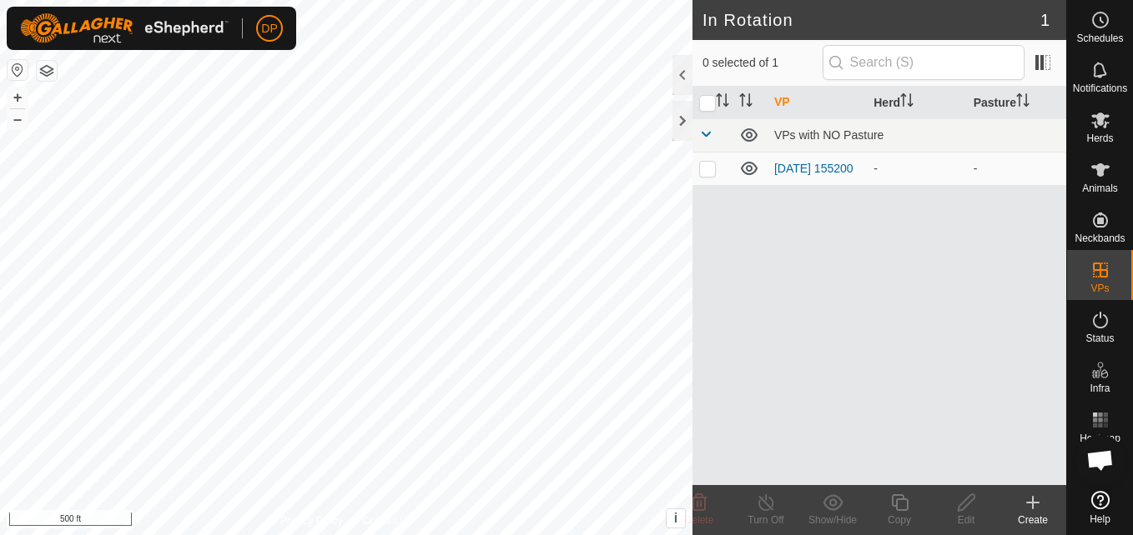
click at [1027, 500] on icon at bounding box center [1032, 503] width 20 height 20
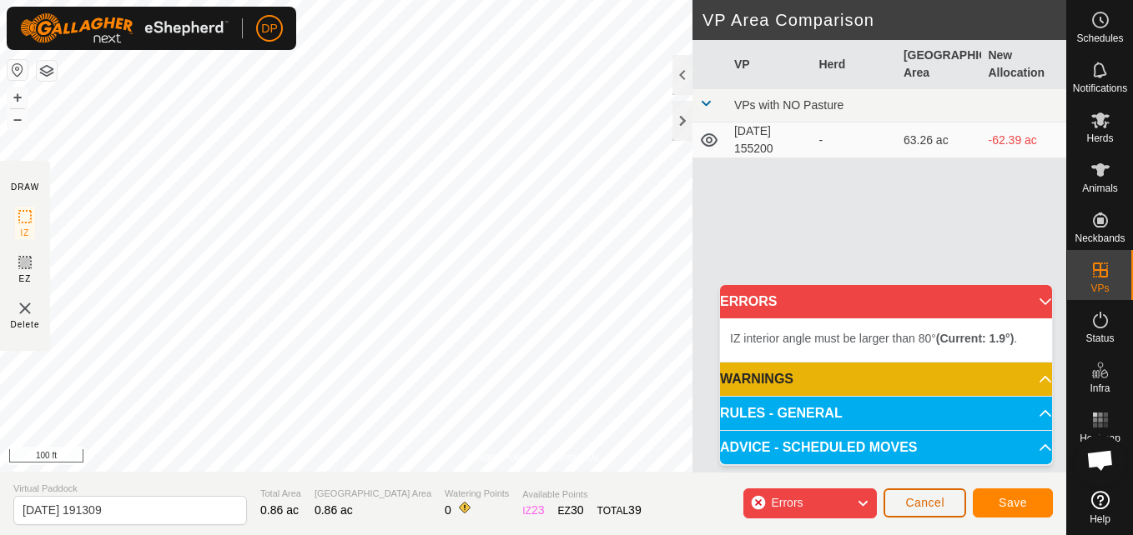
click at [903, 497] on button "Cancel" at bounding box center [924, 503] width 83 height 29
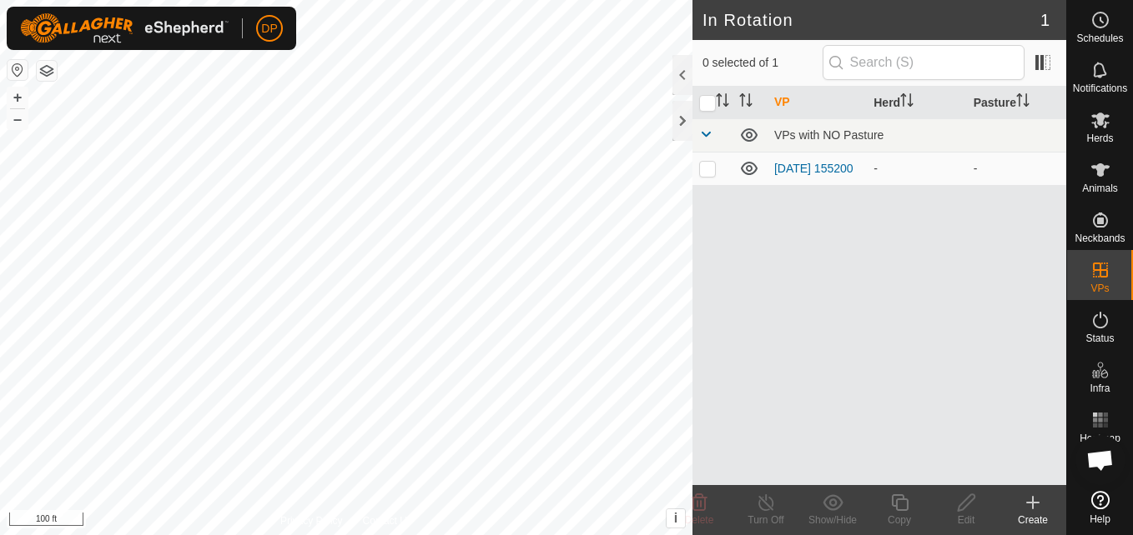
click at [1029, 505] on icon at bounding box center [1032, 503] width 20 height 20
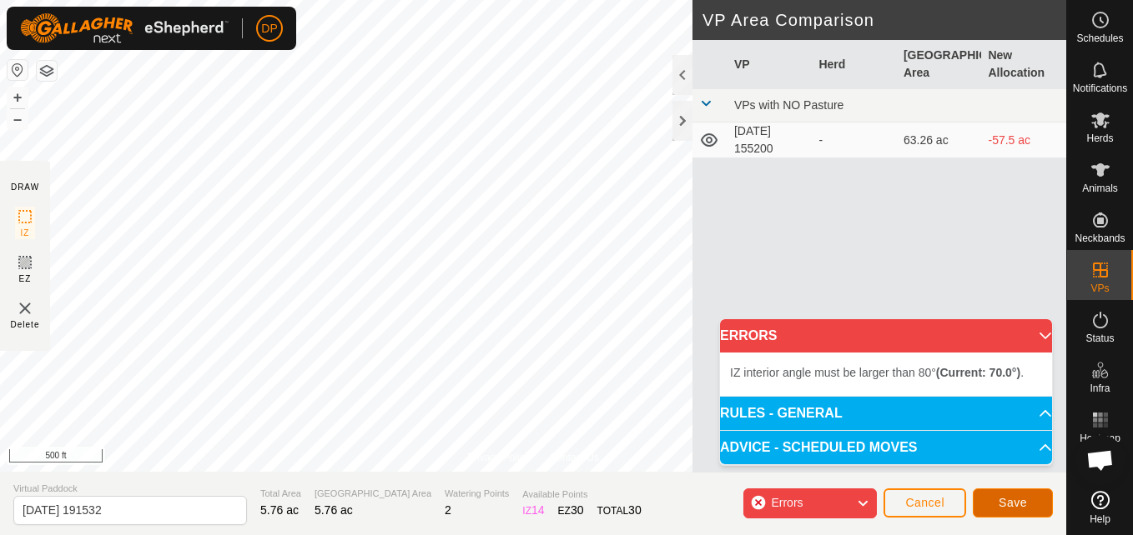
click at [1012, 500] on span "Save" at bounding box center [1012, 502] width 28 height 13
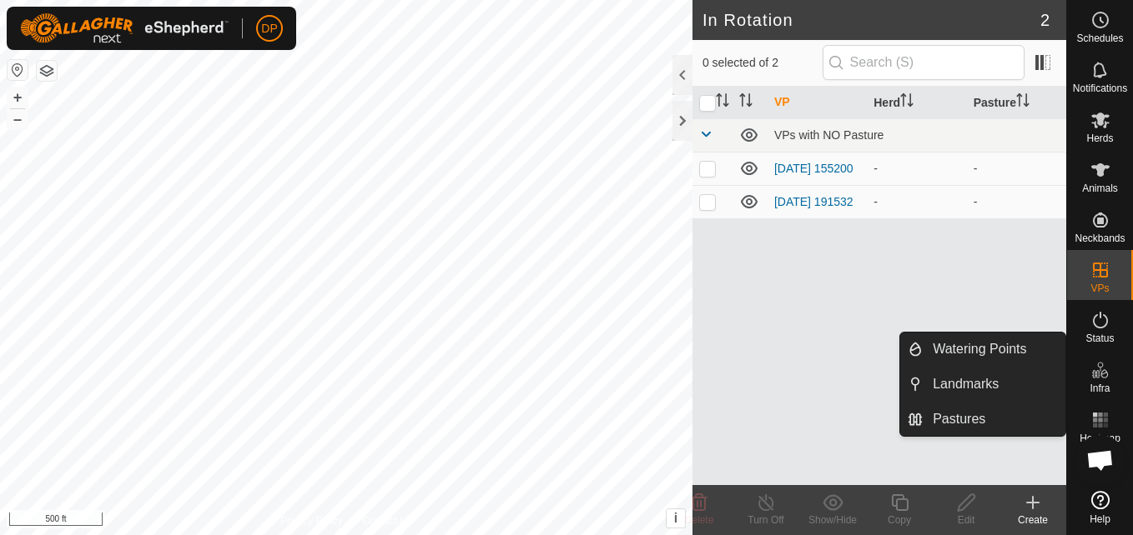
click at [1105, 364] on icon at bounding box center [1100, 370] width 20 height 20
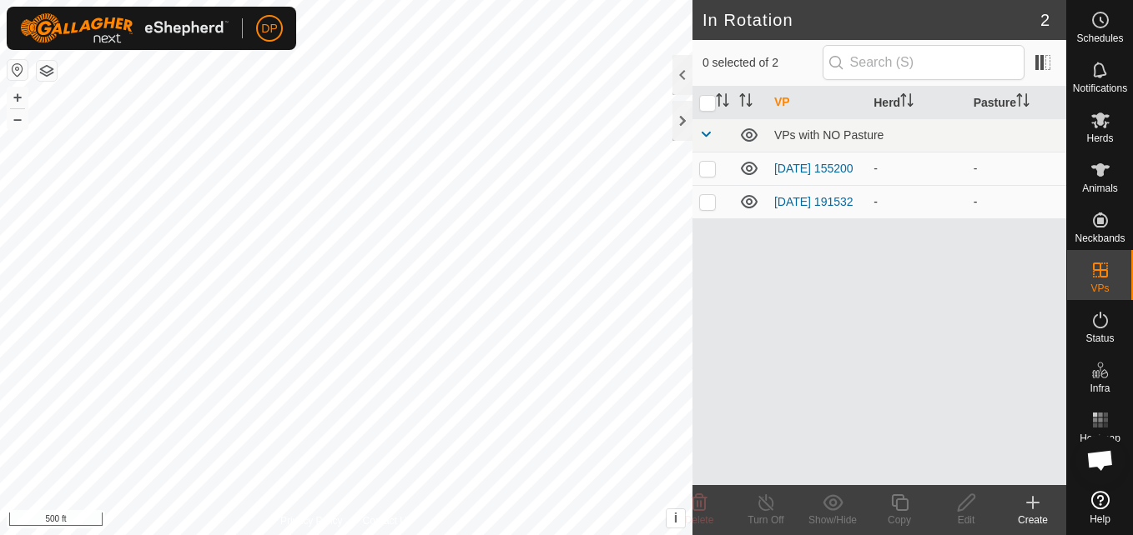
click at [708, 207] on p-checkbox at bounding box center [707, 201] width 17 height 13
checkbox input "true"
click at [987, 507] on edit-svg-icon at bounding box center [965, 503] width 67 height 20
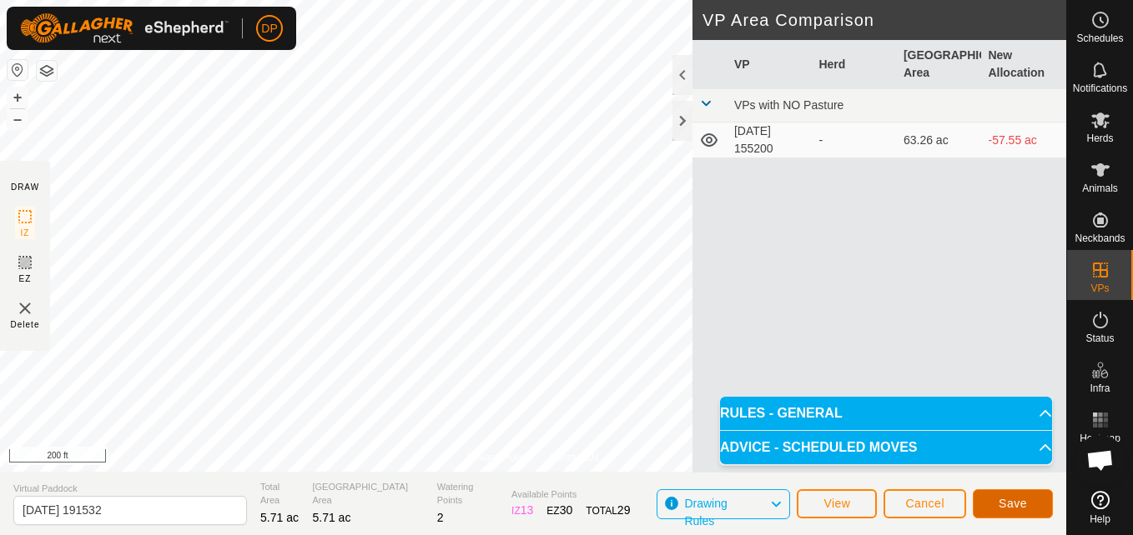
click at [1011, 500] on span "Save" at bounding box center [1012, 503] width 28 height 13
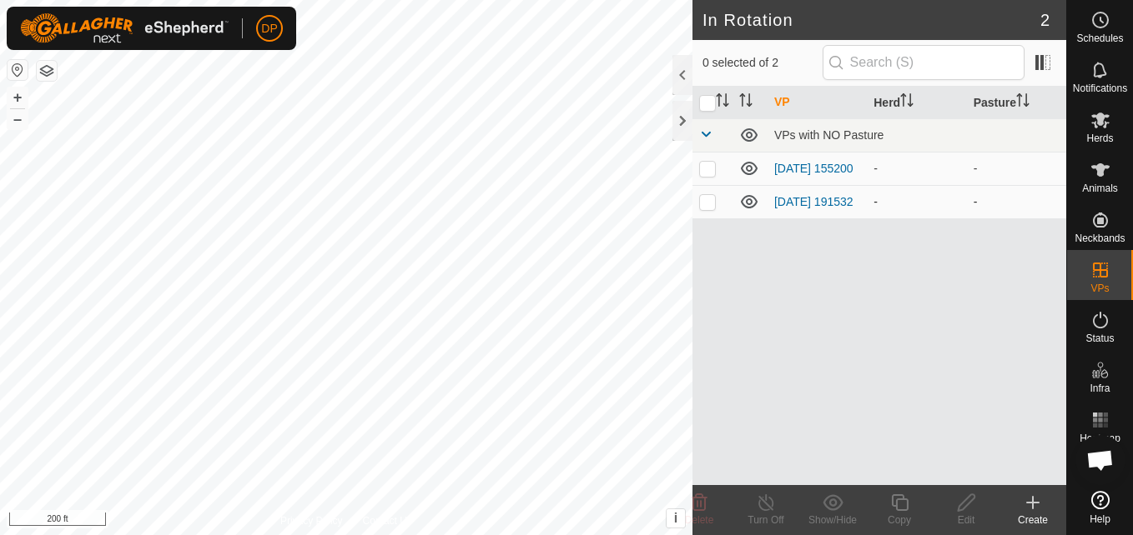
click at [706, 199] on p-checkbox at bounding box center [707, 201] width 17 height 13
checkbox input "true"
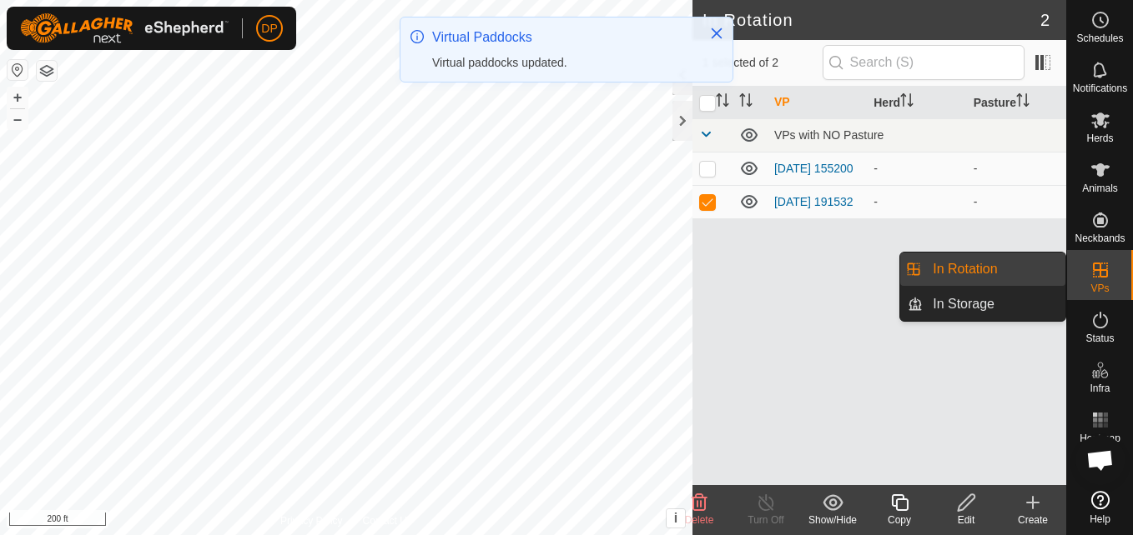
click at [1009, 264] on link "In Rotation" at bounding box center [993, 269] width 143 height 33
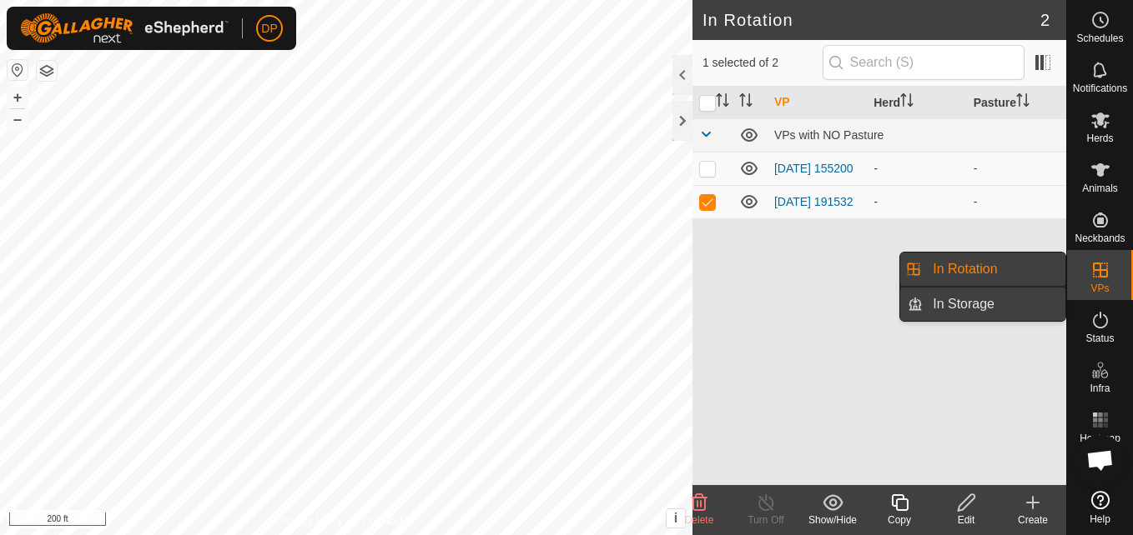
click at [957, 299] on link "In Storage" at bounding box center [993, 304] width 143 height 33
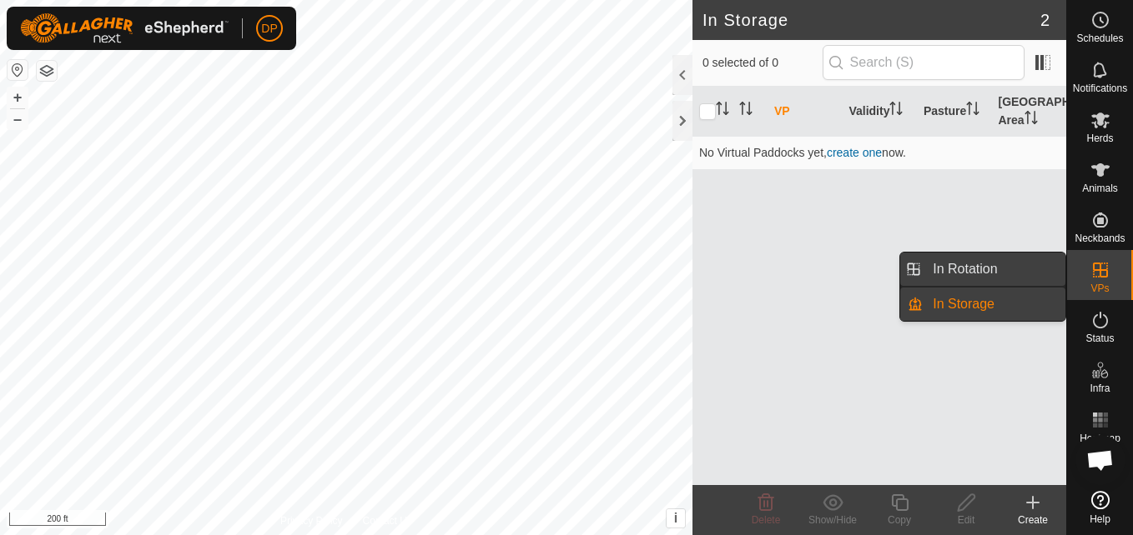
click at [1000, 266] on link "In Rotation" at bounding box center [993, 269] width 143 height 33
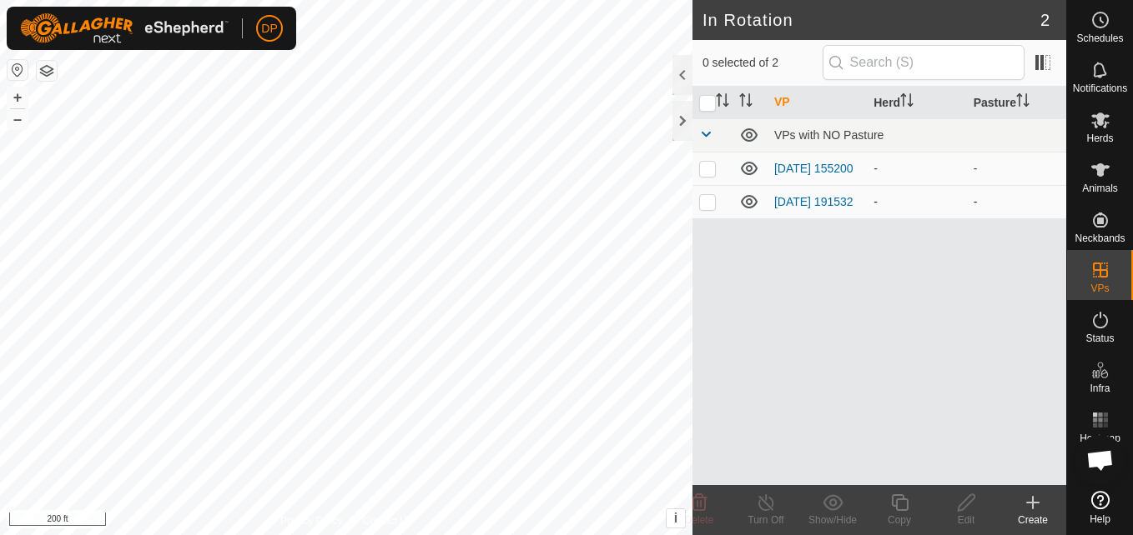
click at [707, 204] on p-checkbox at bounding box center [707, 201] width 17 height 13
checkbox input "true"
click at [1100, 128] on icon at bounding box center [1100, 120] width 20 height 20
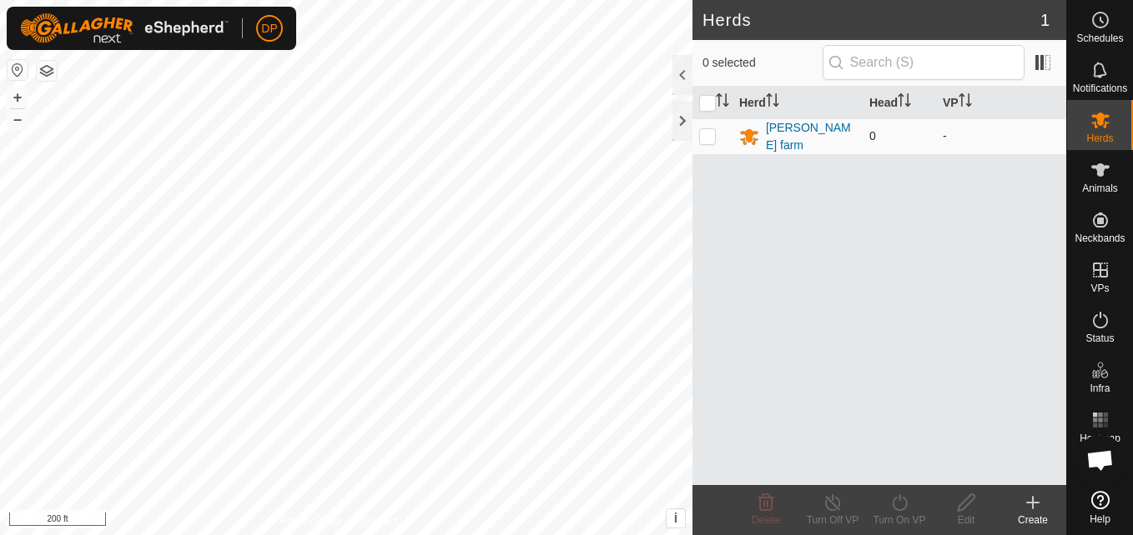
click at [707, 136] on p-checkbox at bounding box center [707, 135] width 17 height 13
checkbox input "true"
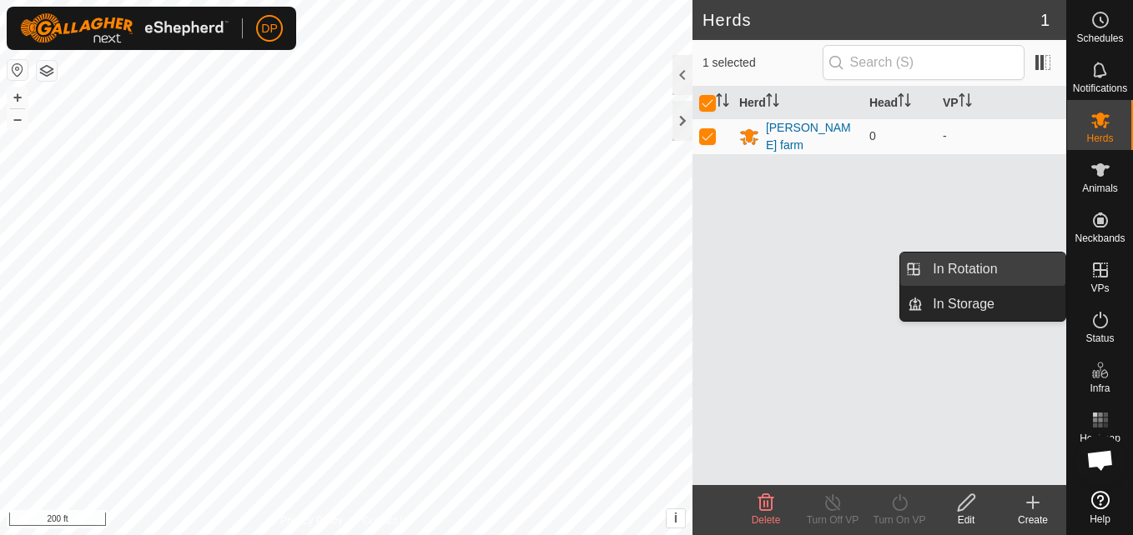
drag, startPoint x: 1065, startPoint y: 267, endPoint x: 1024, endPoint y: 260, distance: 41.4
click at [1024, 260] on link "In Rotation" at bounding box center [993, 269] width 143 height 33
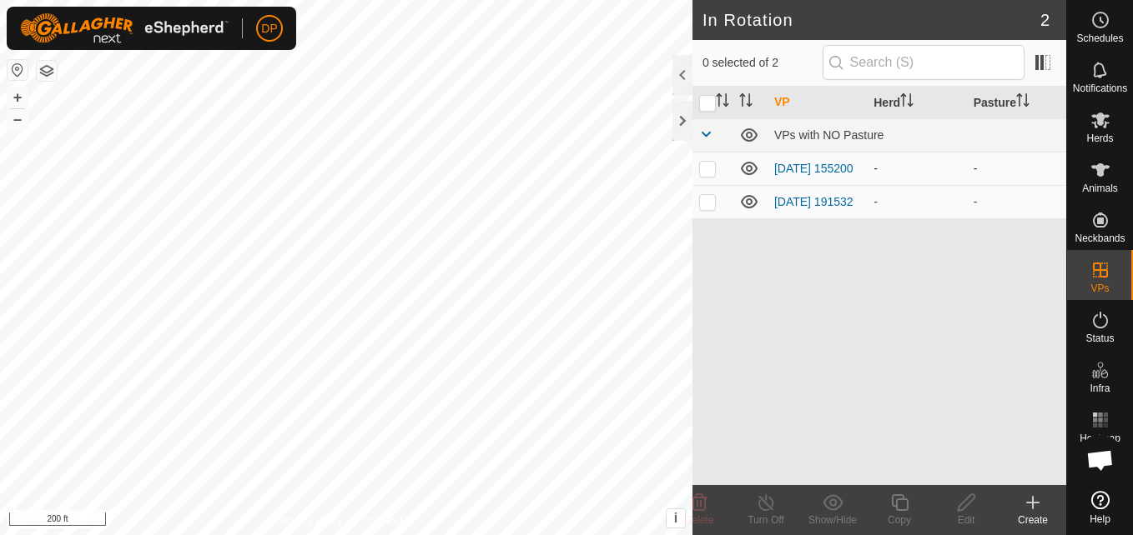
click at [706, 168] on p-checkbox at bounding box center [707, 168] width 17 height 13
checkbox input "true"
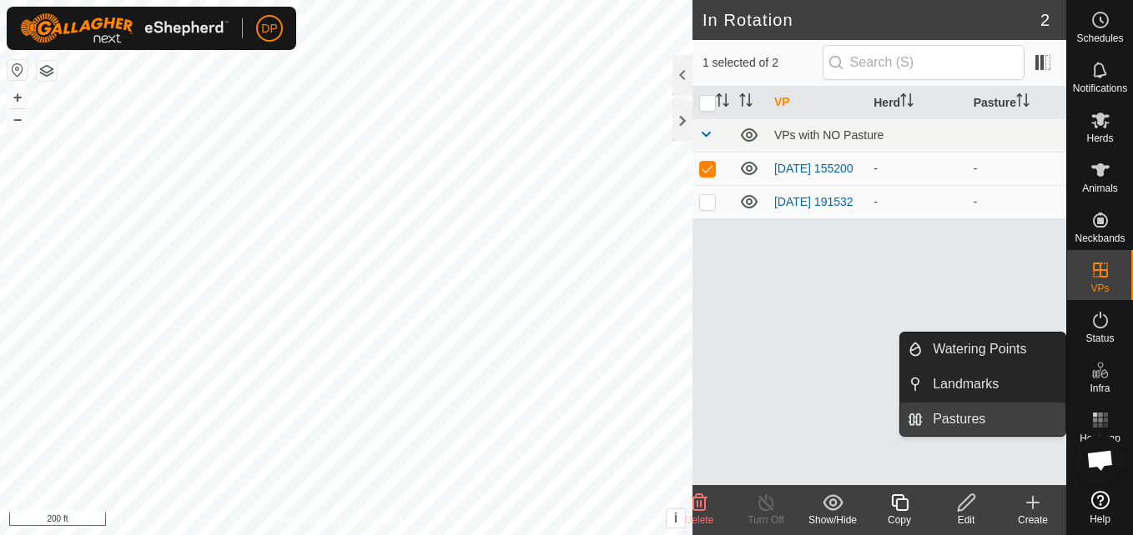
click at [1030, 424] on link "Pastures" at bounding box center [993, 419] width 143 height 33
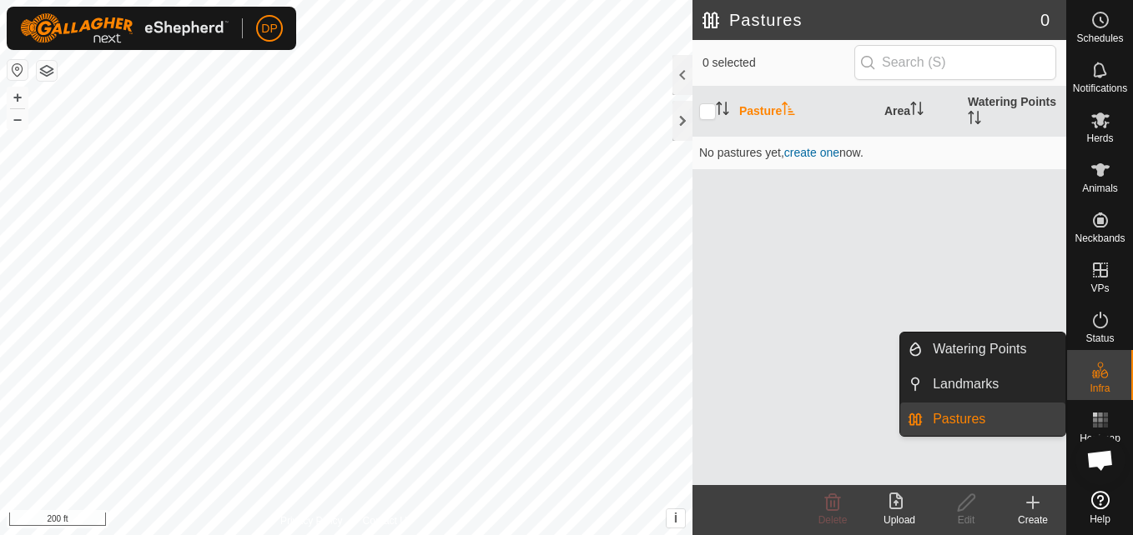
click at [1030, 424] on link "Pastures" at bounding box center [993, 419] width 143 height 33
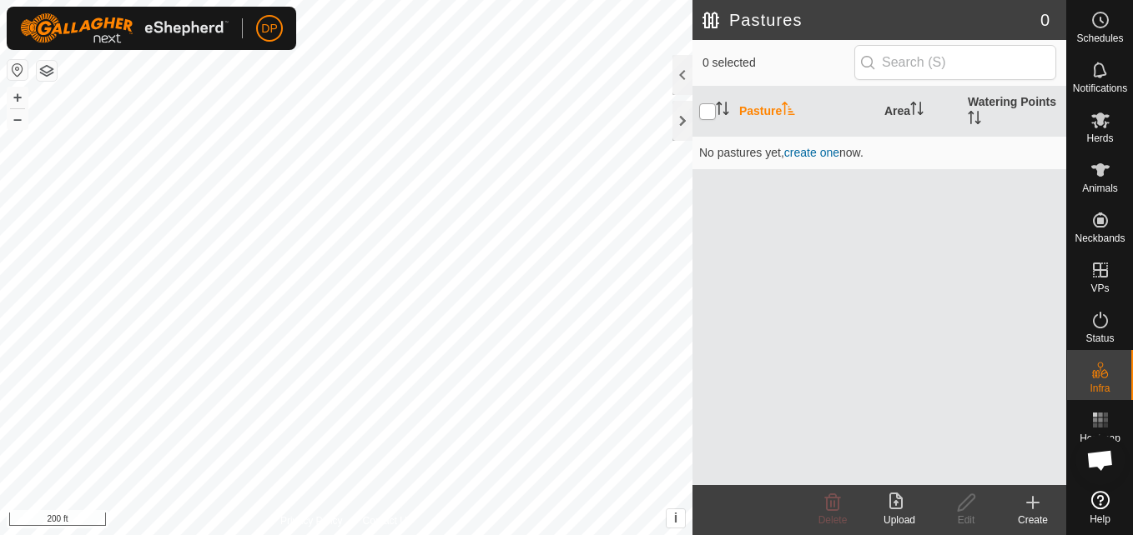
click at [705, 107] on input "checkbox" at bounding box center [707, 111] width 17 height 17
click at [706, 110] on input "checkbox" at bounding box center [707, 111] width 17 height 17
checkbox input "false"
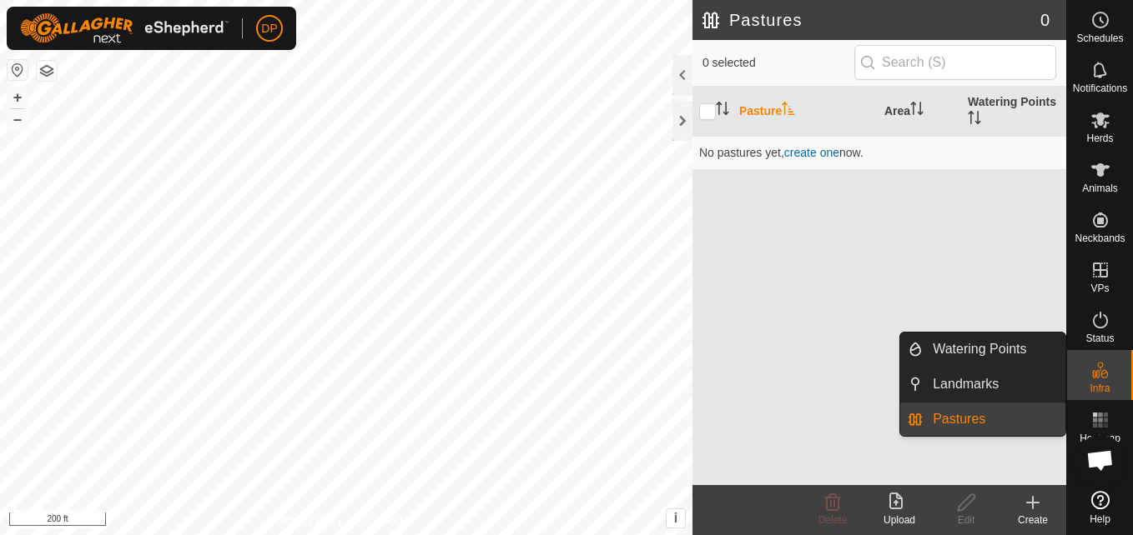
click at [1052, 414] on link "Pastures" at bounding box center [993, 419] width 143 height 33
click at [1008, 421] on link "Pastures" at bounding box center [993, 419] width 143 height 33
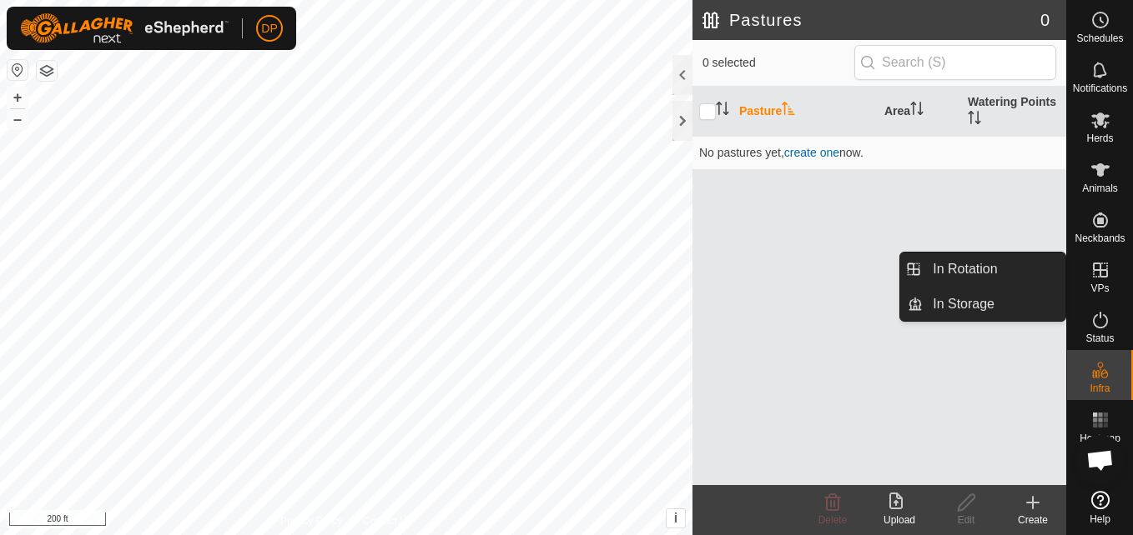
click at [1091, 275] on icon at bounding box center [1100, 270] width 20 height 20
click at [1045, 278] on link "In Rotation" at bounding box center [993, 269] width 143 height 33
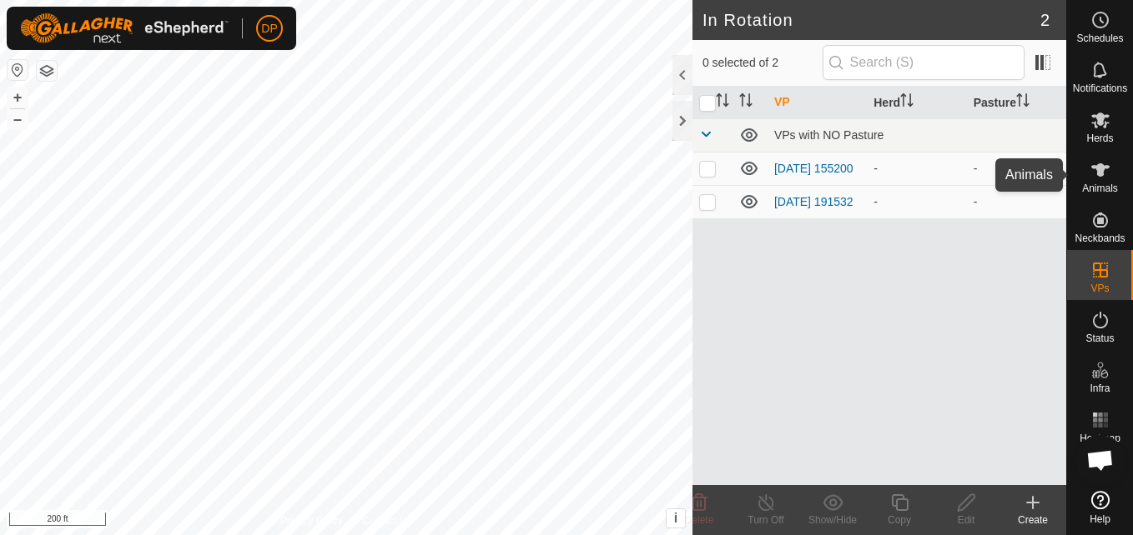
click at [1092, 162] on icon at bounding box center [1100, 170] width 20 height 20
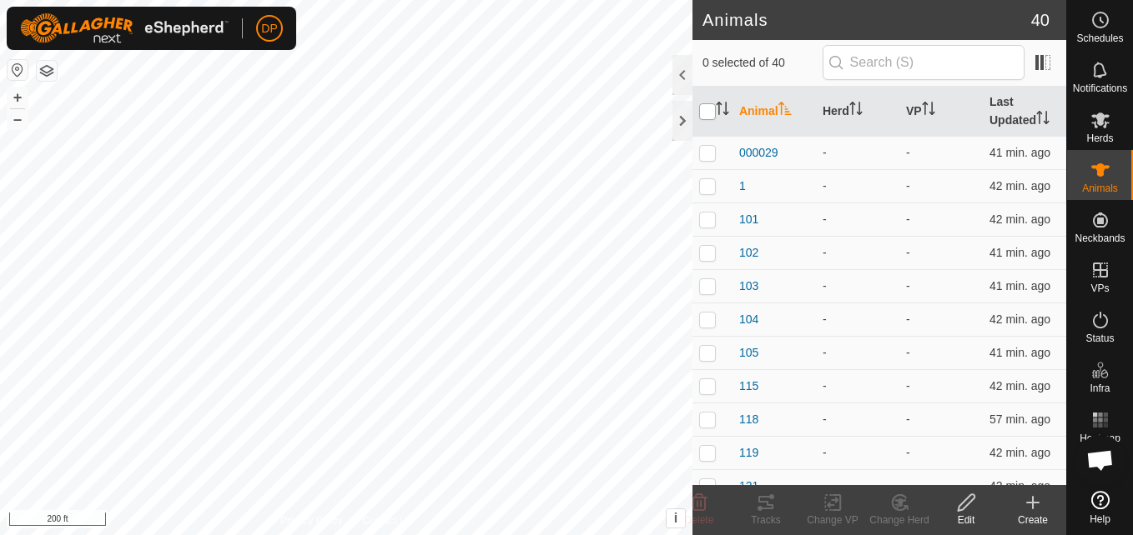
click at [705, 108] on input "checkbox" at bounding box center [707, 111] width 17 height 17
checkbox input "true"
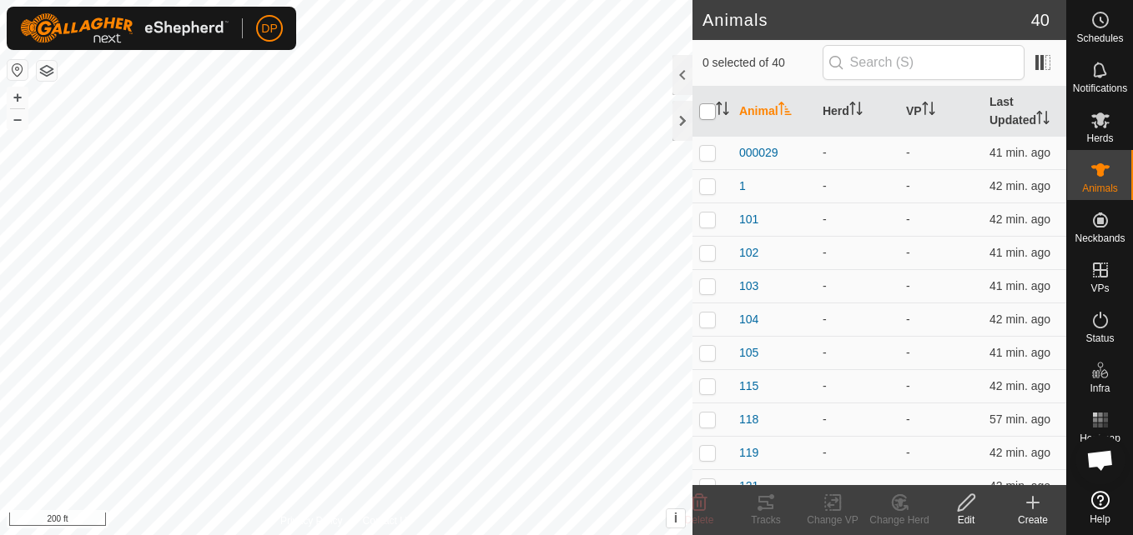
checkbox input "true"
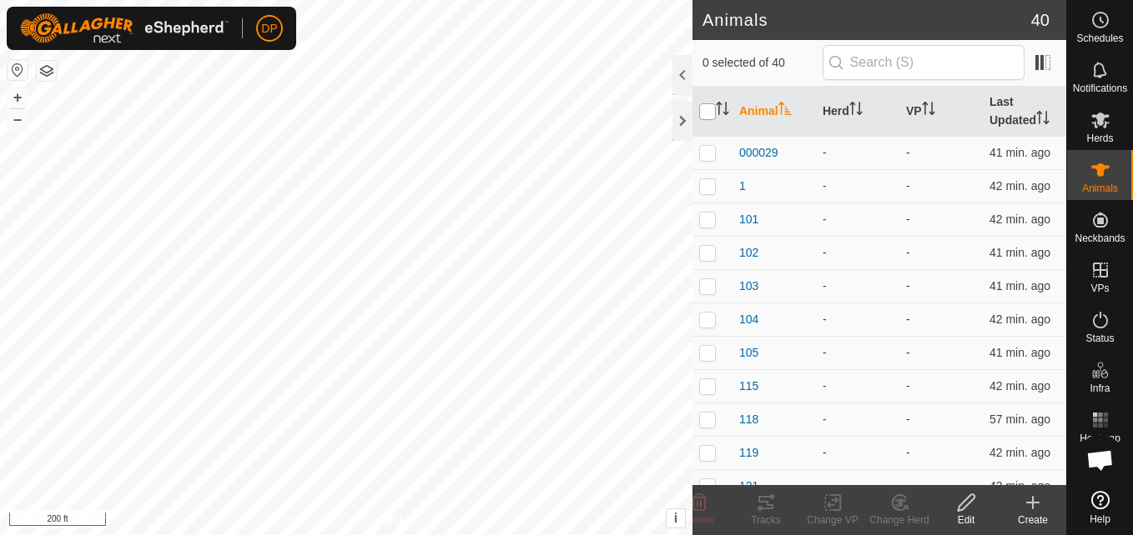
checkbox input "true"
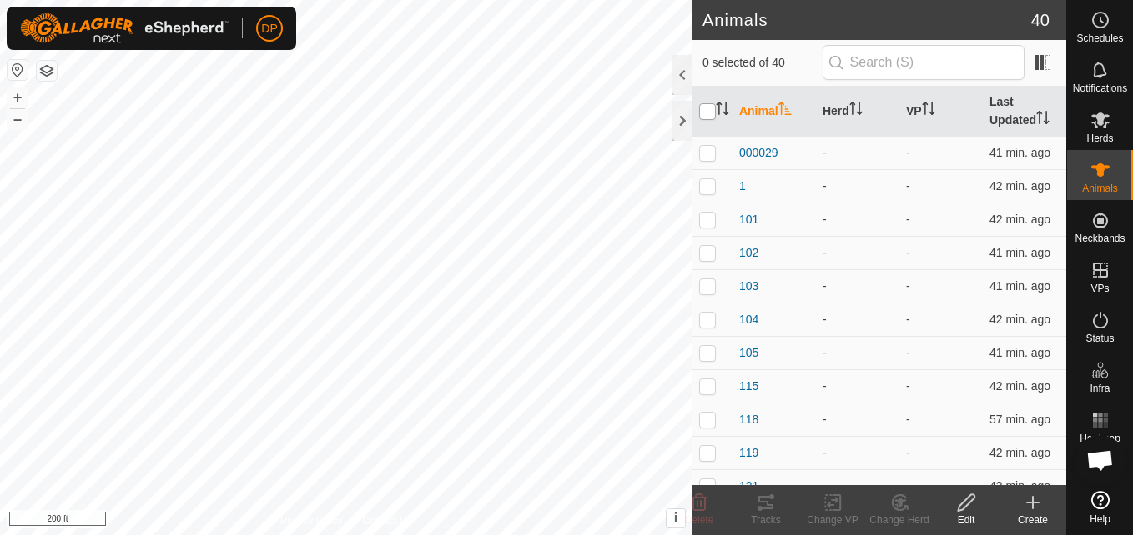
checkbox input "true"
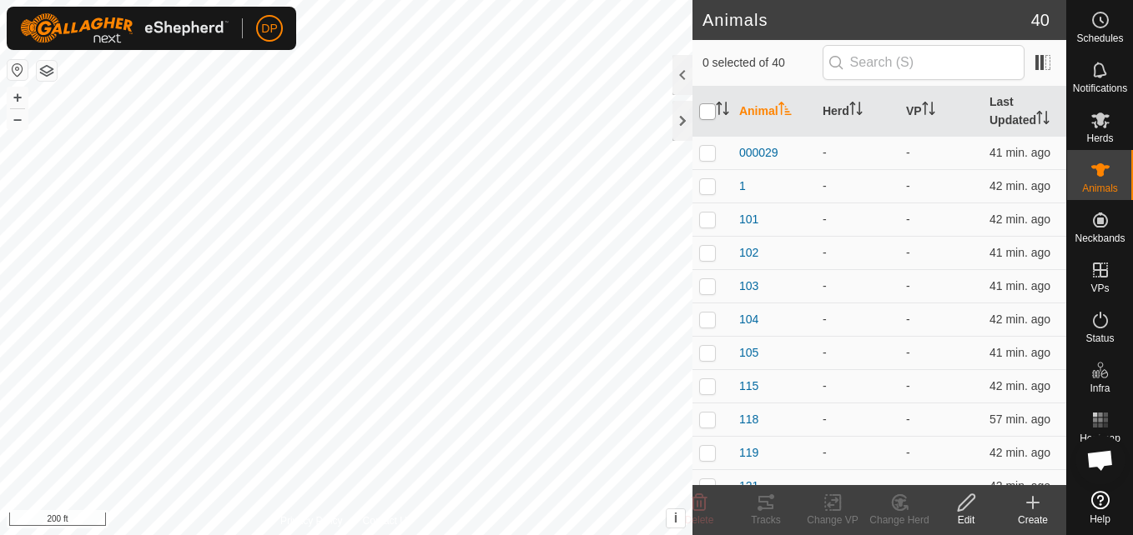
checkbox input "true"
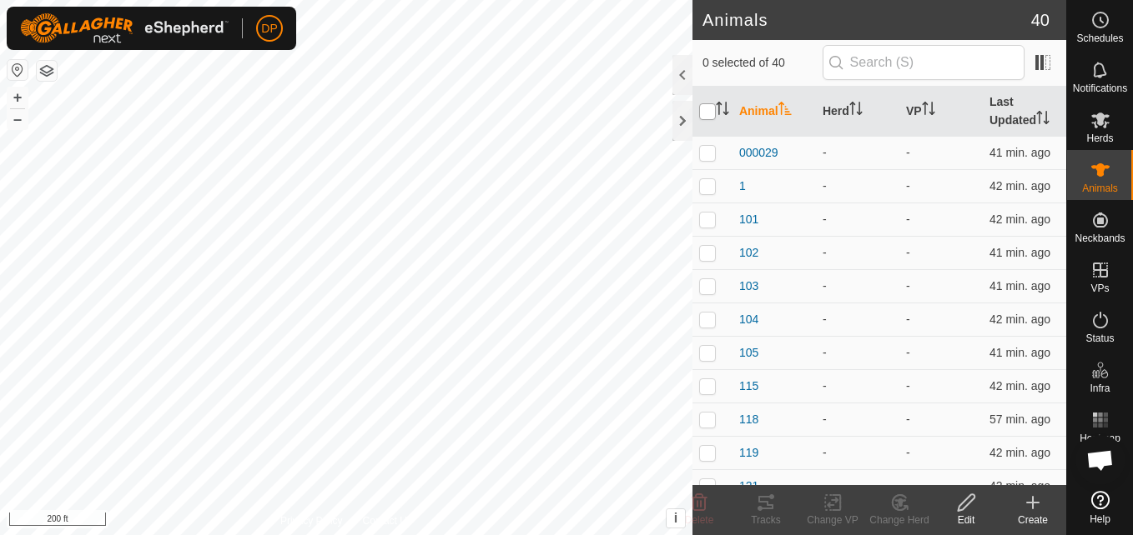
checkbox input "true"
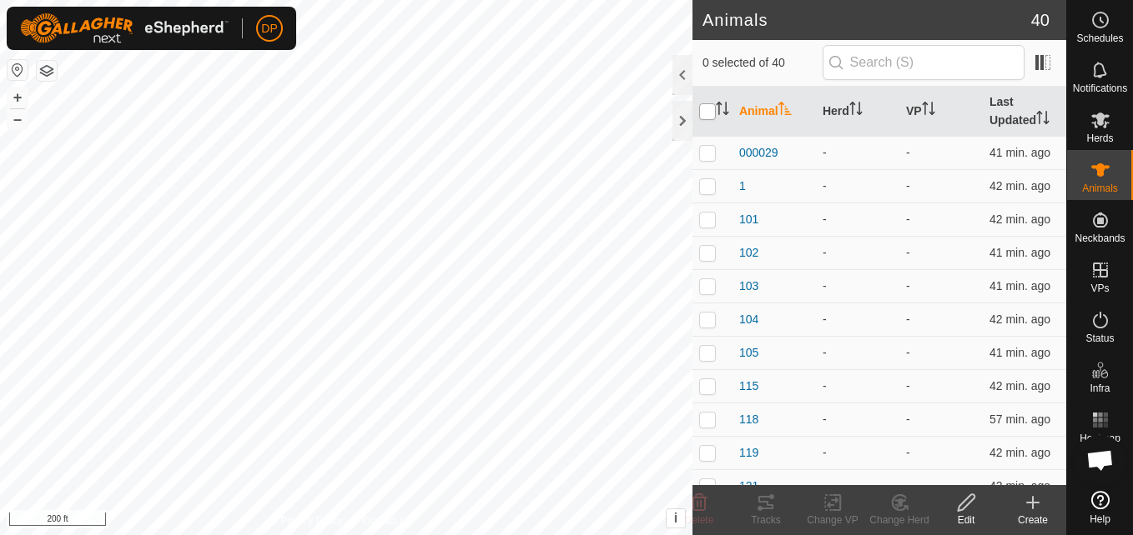
checkbox input "true"
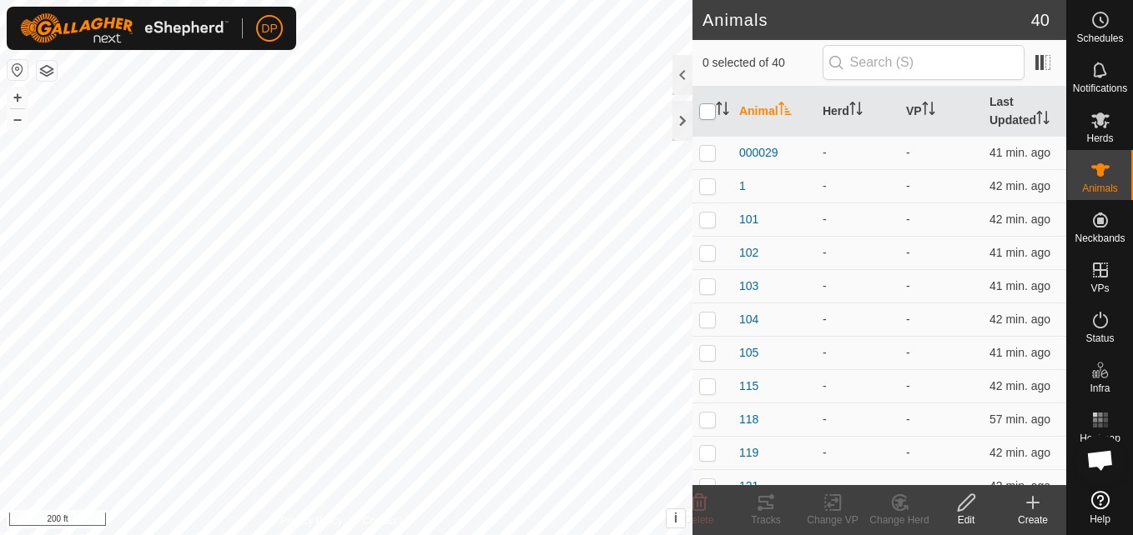
checkbox input "true"
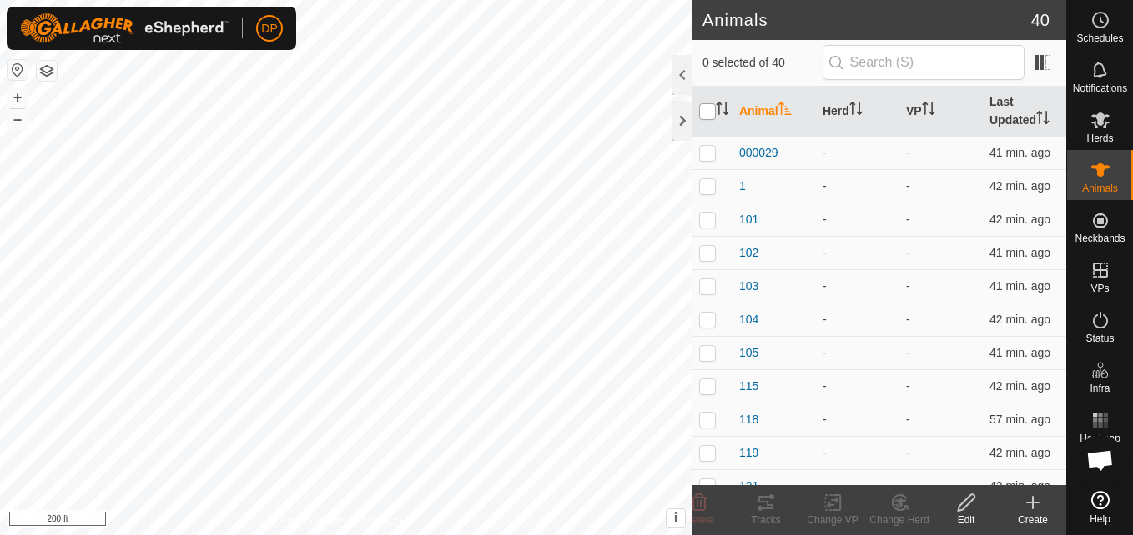
checkbox input "true"
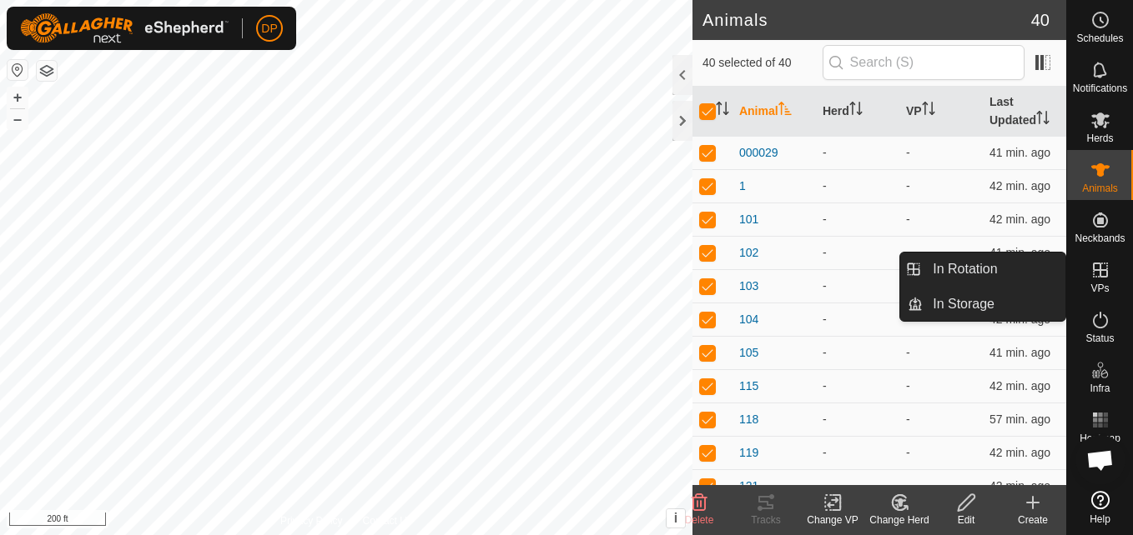
click at [1103, 269] on icon at bounding box center [1099, 270] width 15 height 15
click at [1036, 262] on link "In Rotation" at bounding box center [993, 269] width 143 height 33
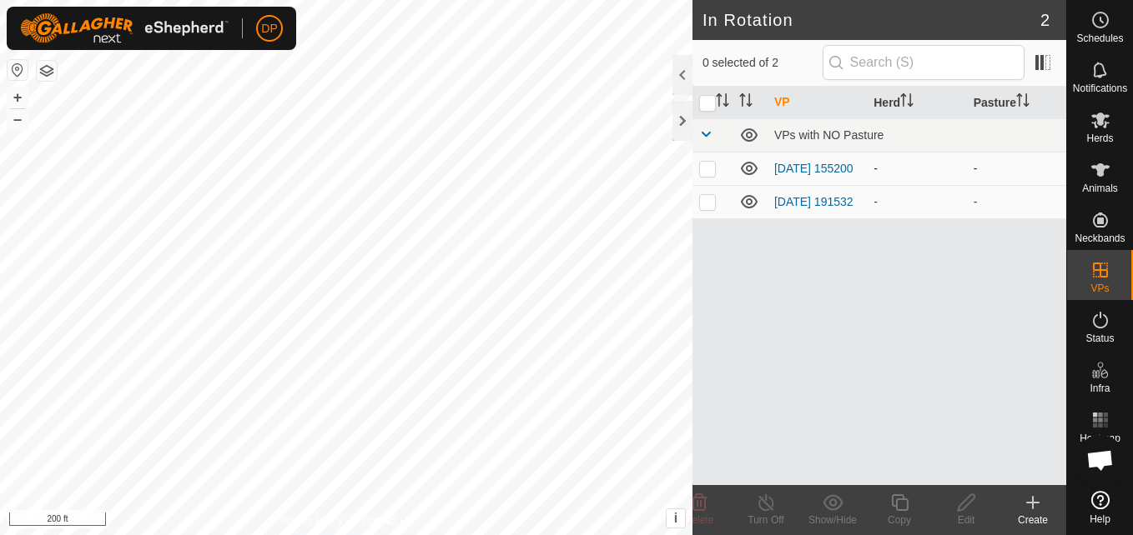
click at [706, 173] on p-checkbox at bounding box center [707, 168] width 17 height 13
checkbox input "true"
click at [676, 74] on div at bounding box center [682, 75] width 20 height 40
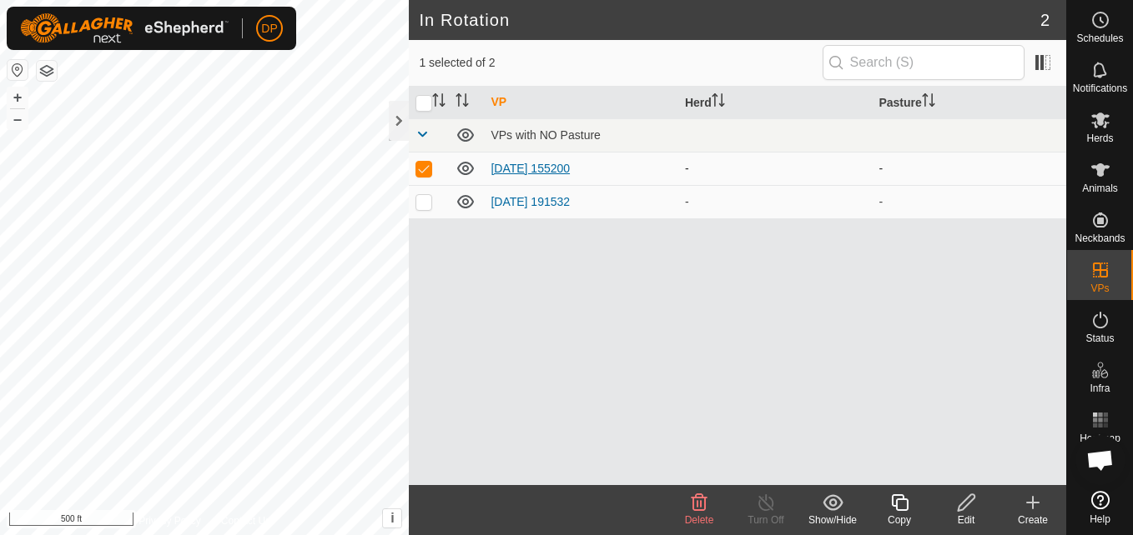
click at [542, 167] on link "[DATE] 155200" at bounding box center [529, 168] width 79 height 13
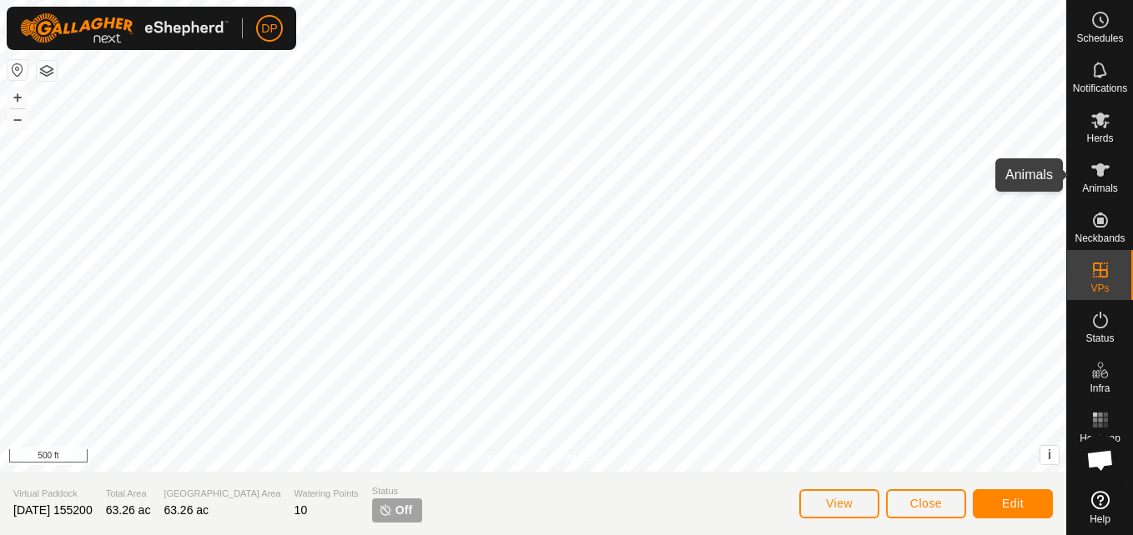
click at [1102, 167] on icon at bounding box center [1100, 169] width 18 height 13
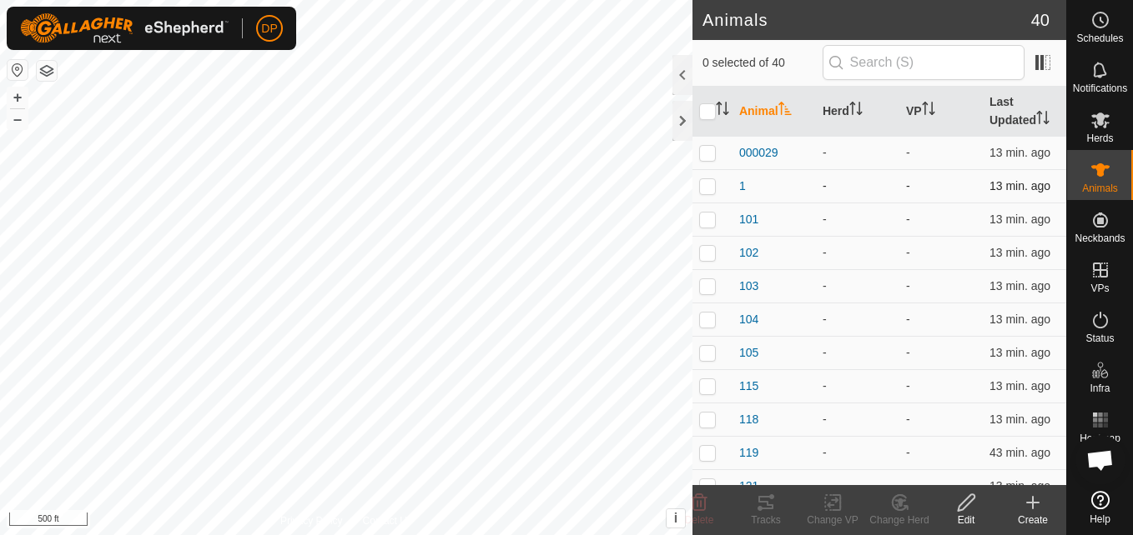
click at [701, 183] on p-checkbox at bounding box center [707, 185] width 17 height 13
checkbox input "true"
click at [831, 505] on icon at bounding box center [832, 503] width 12 height 11
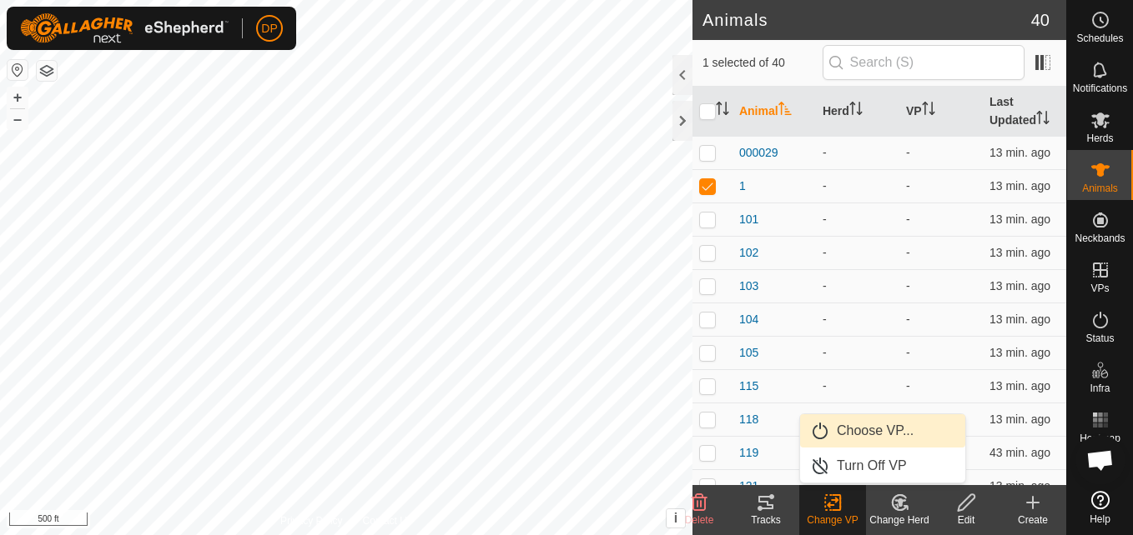
click at [857, 426] on link "Choose VP..." at bounding box center [882, 430] width 165 height 33
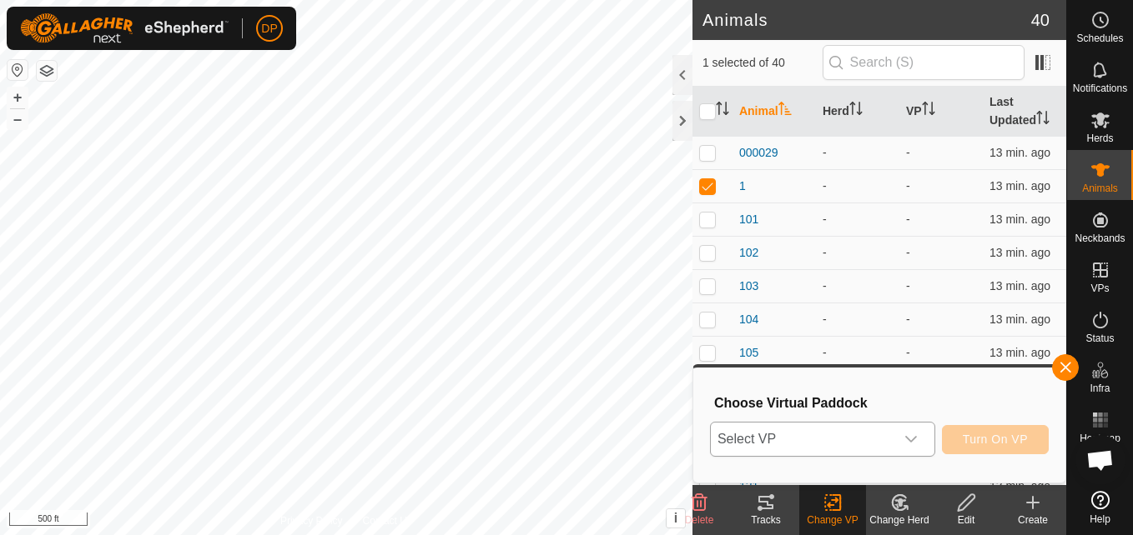
click at [912, 437] on icon "dropdown trigger" at bounding box center [910, 439] width 13 height 13
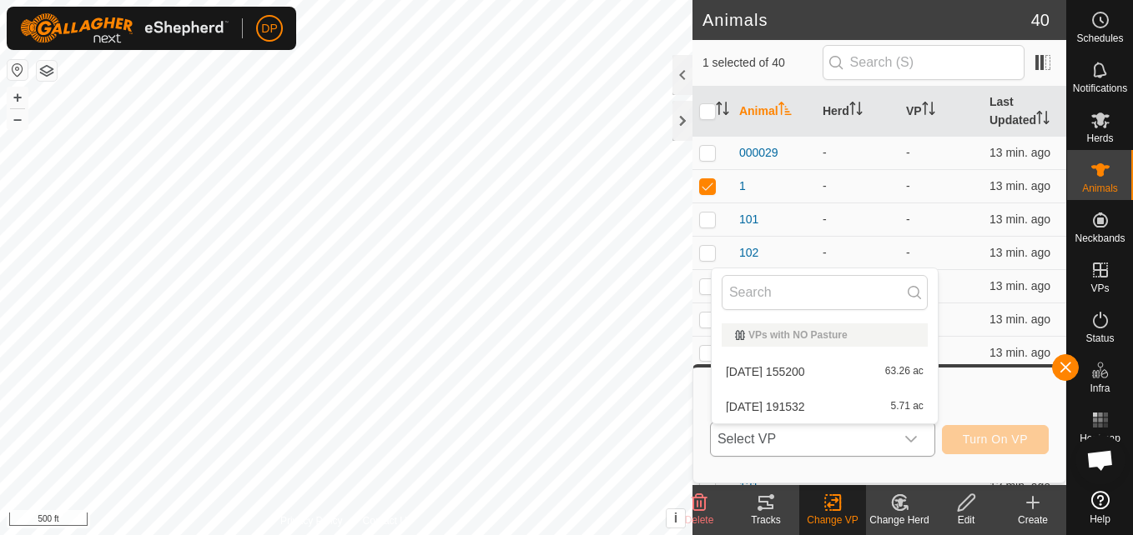
click at [878, 372] on li "[DATE] 155200 63.26 ac" at bounding box center [824, 371] width 226 height 33
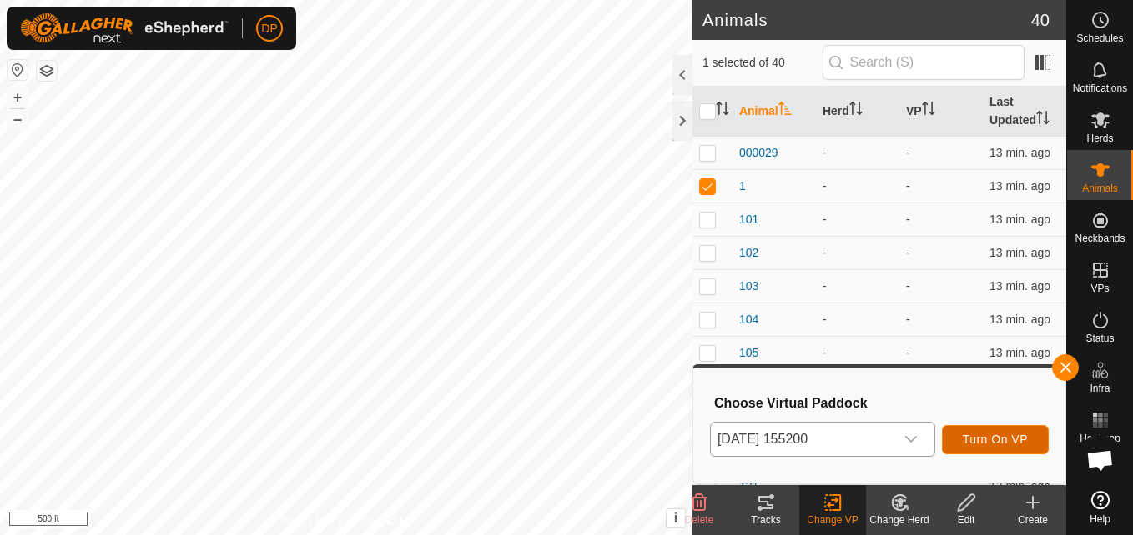
click at [959, 434] on button "Turn On VP" at bounding box center [995, 439] width 107 height 29
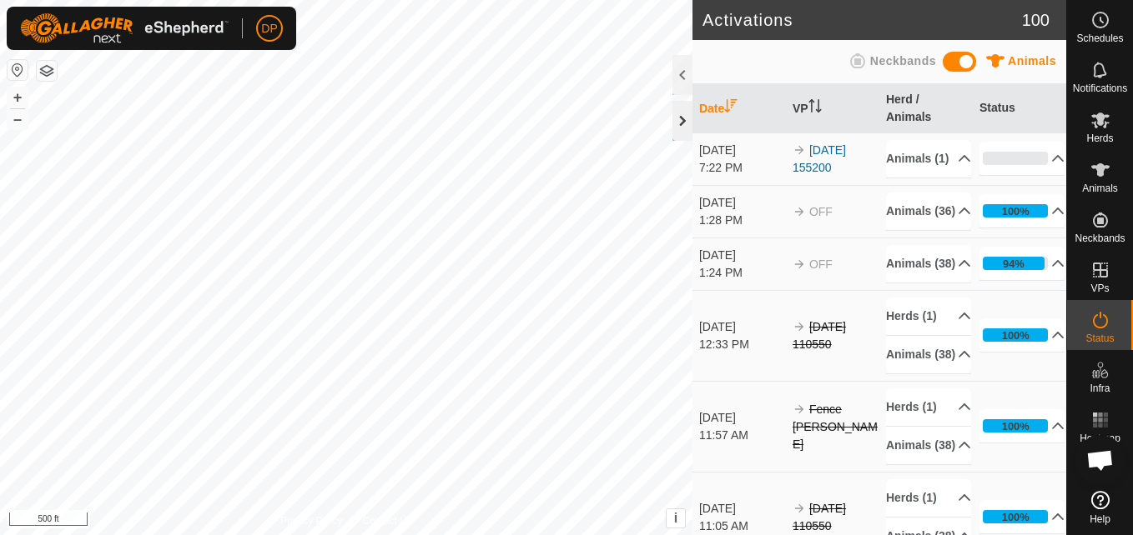
click at [679, 118] on div at bounding box center [682, 121] width 20 height 40
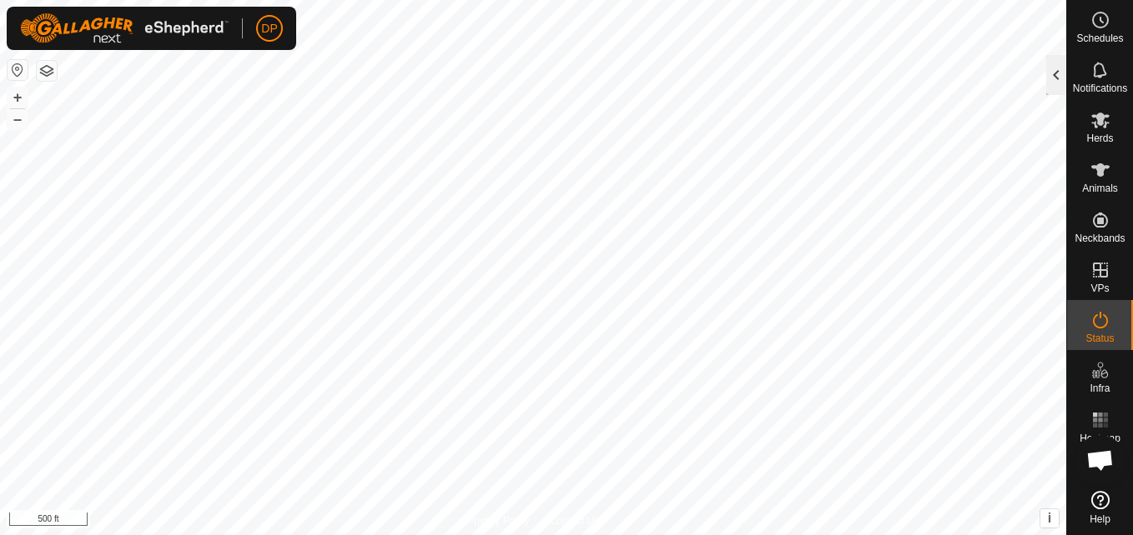
click at [1056, 76] on div at bounding box center [1056, 75] width 20 height 40
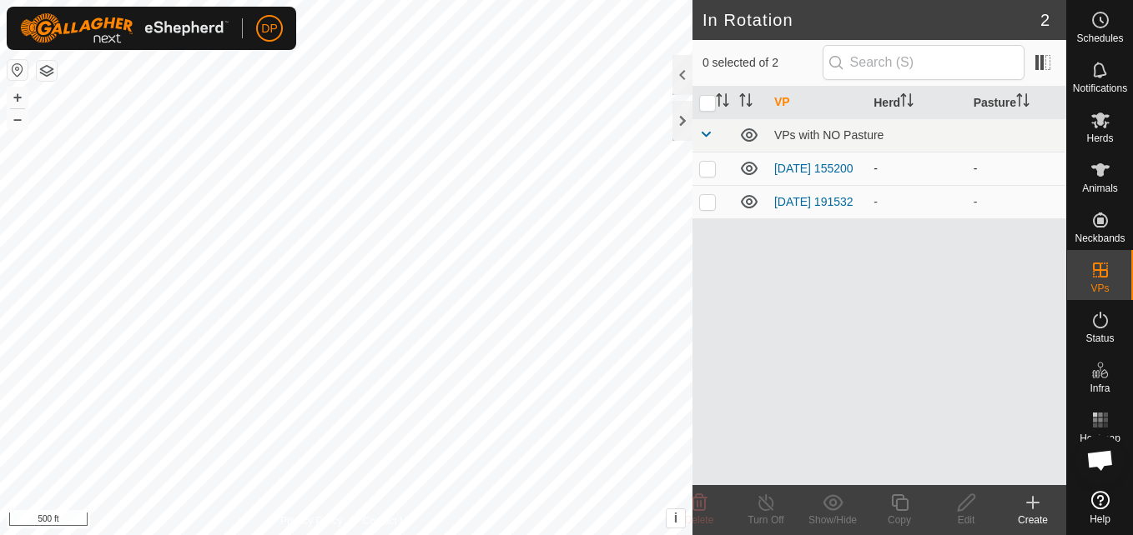
click at [708, 167] on p-checkbox at bounding box center [707, 168] width 17 height 13
click at [710, 172] on p-checkbox at bounding box center [707, 168] width 17 height 13
click at [706, 168] on p-checkbox at bounding box center [707, 168] width 17 height 13
click at [706, 174] on p-checkbox at bounding box center [707, 168] width 17 height 13
checkbox input "false"
